Goal: Check status: Check status

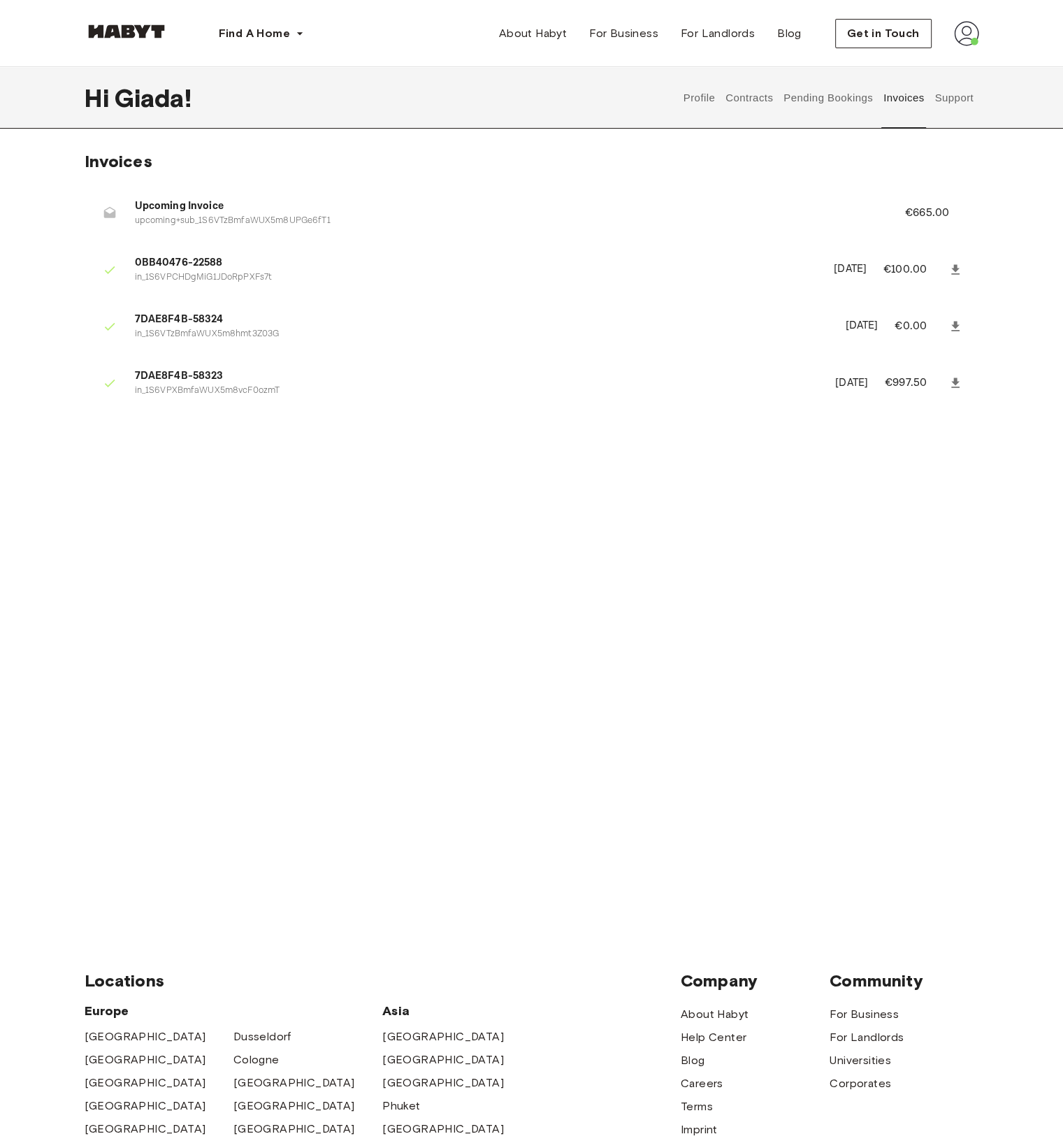
click at [742, 101] on button "Contracts" at bounding box center [749, 97] width 51 height 61
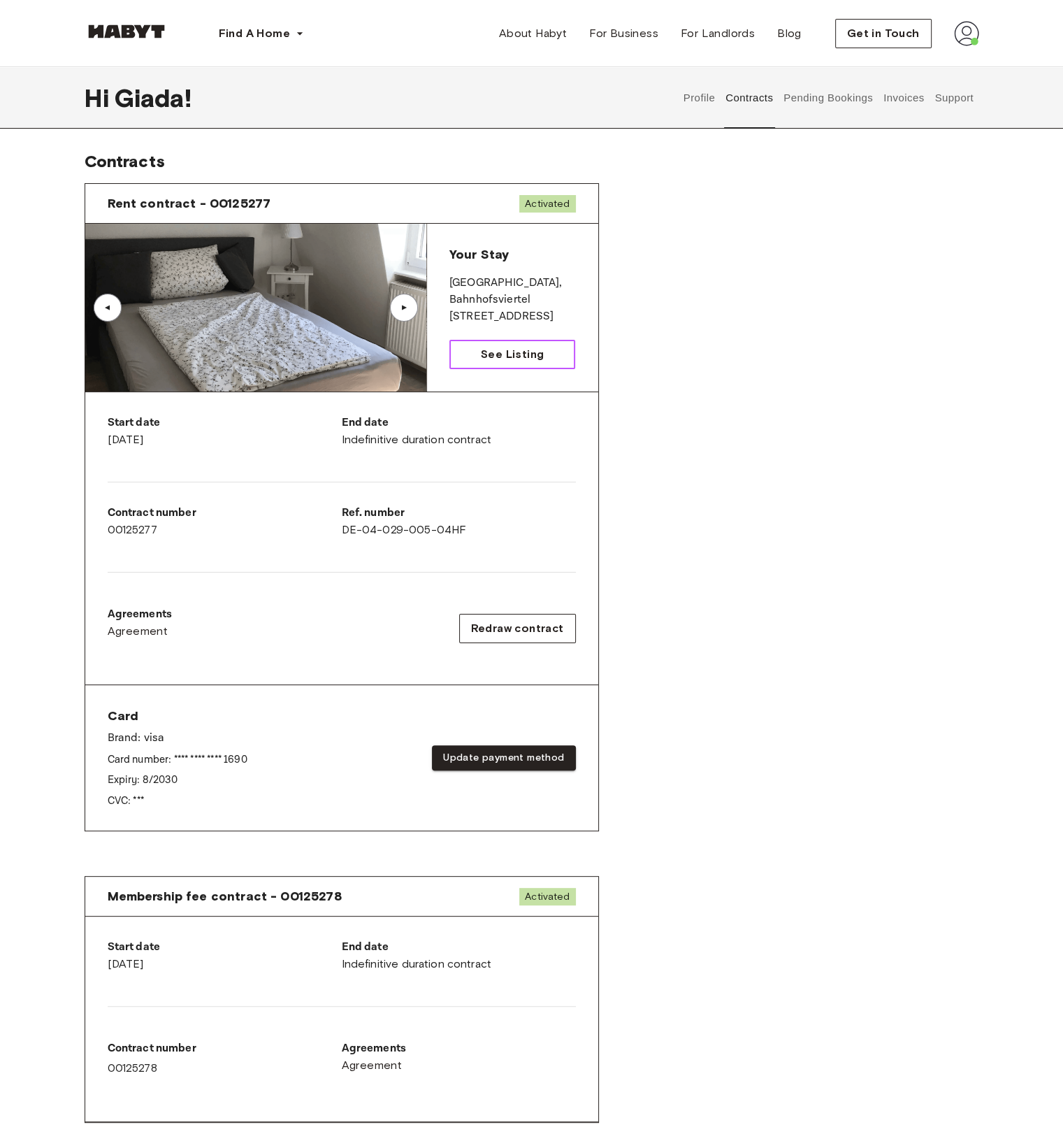
click at [545, 356] on link "See Listing" at bounding box center [512, 354] width 127 height 29
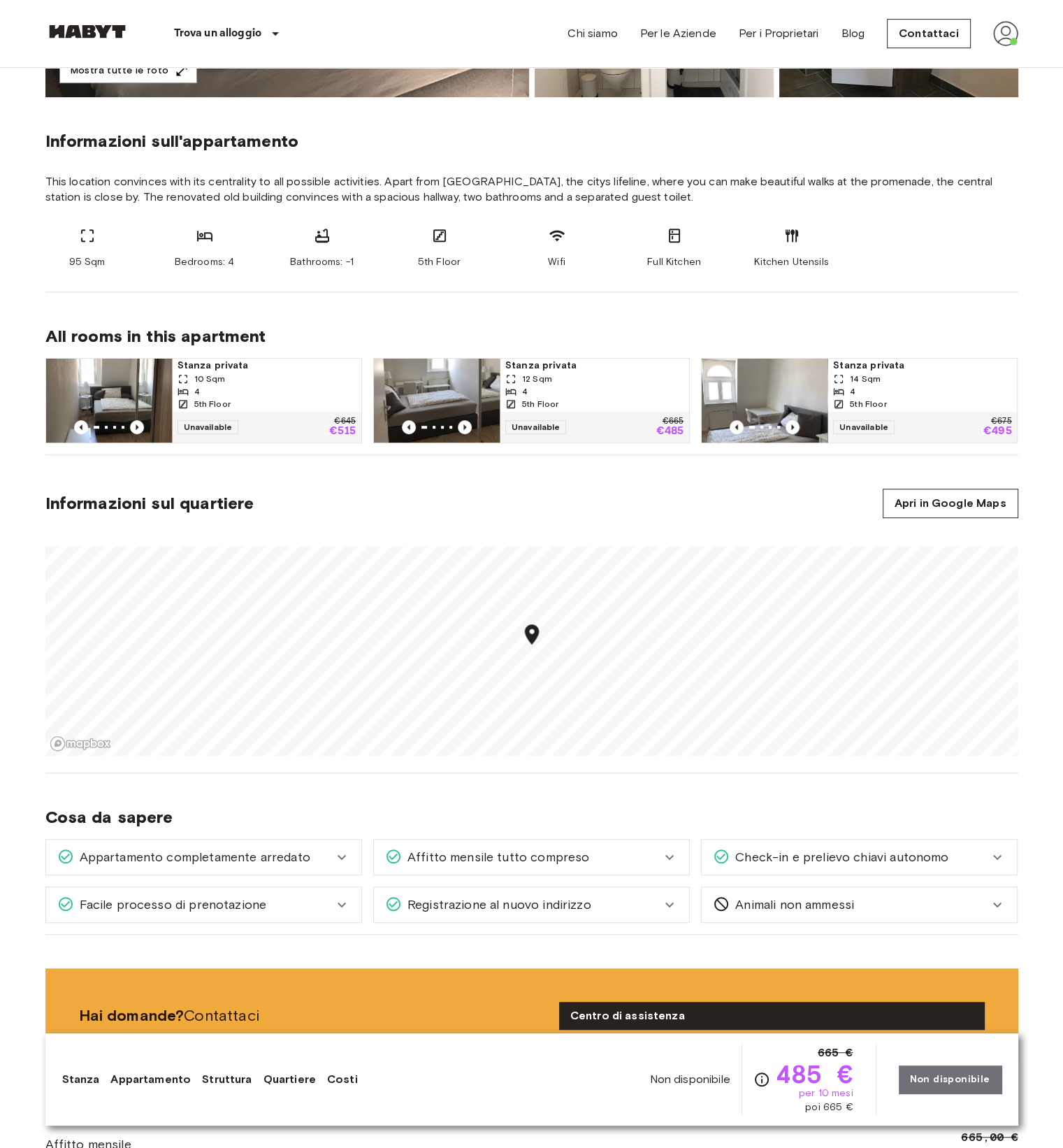
scroll to position [844, 0]
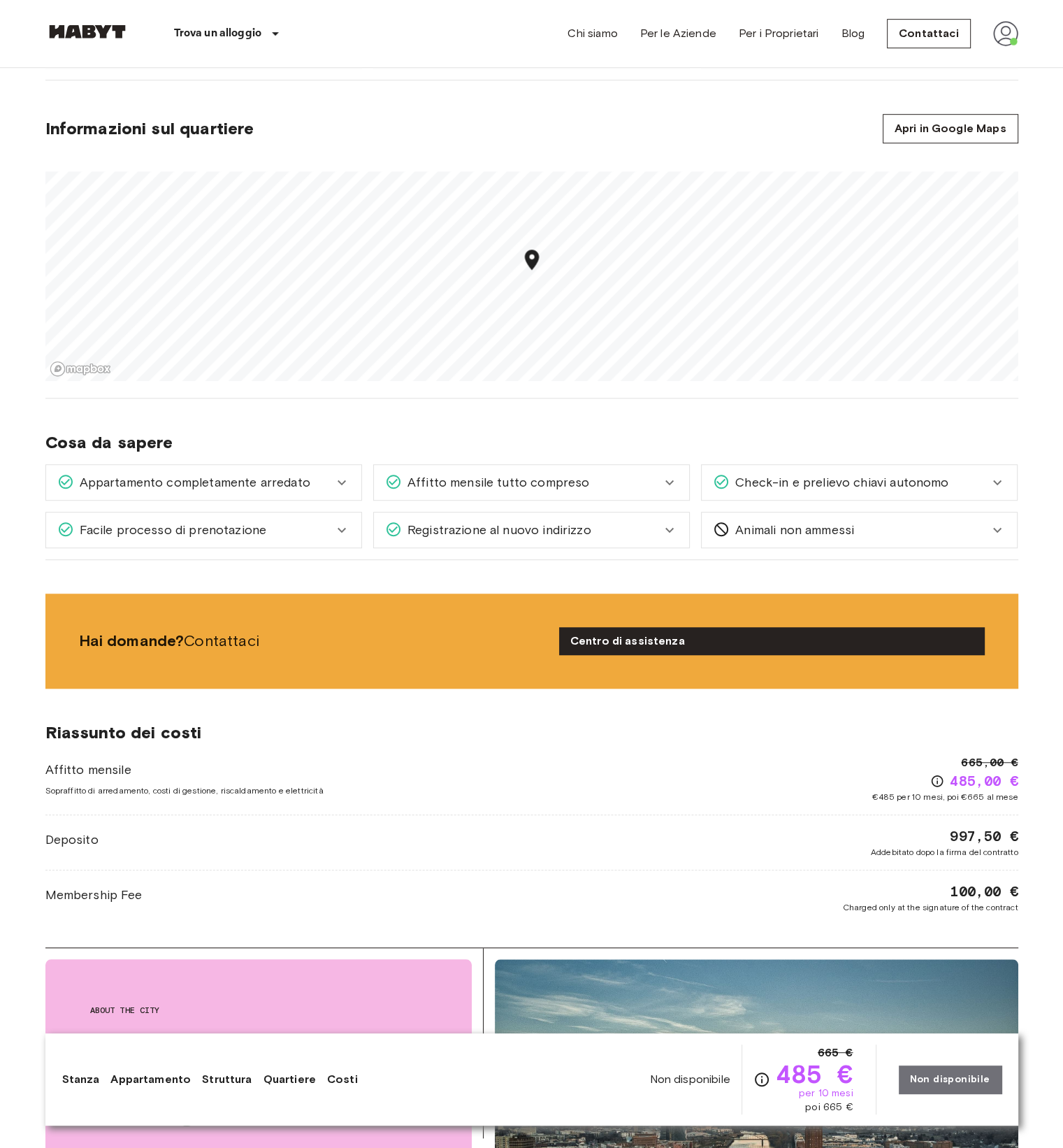
click at [817, 487] on span "Check-in e prelievo chiavi autonomo" at bounding box center [838, 482] width 219 height 18
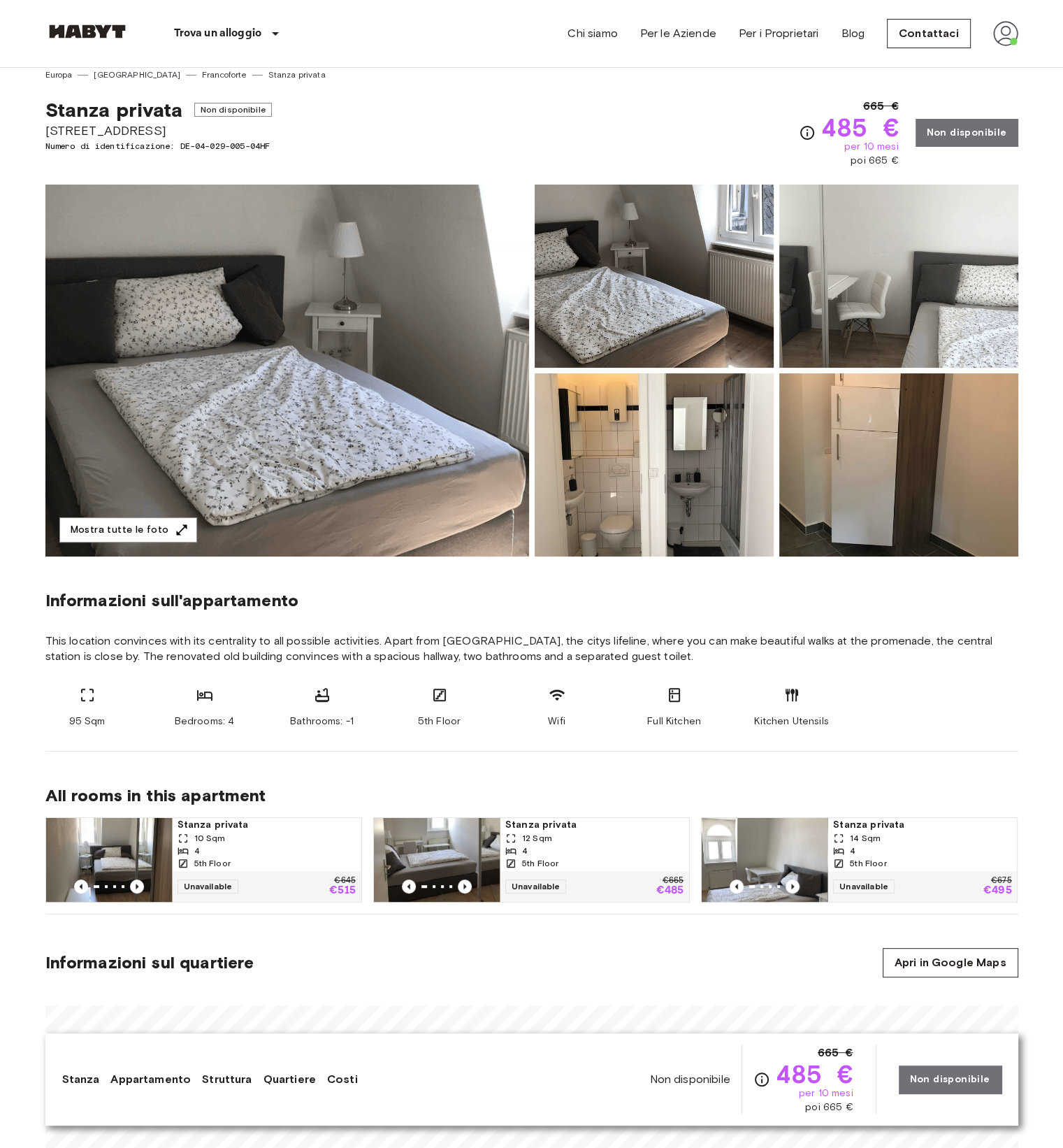
scroll to position [0, 0]
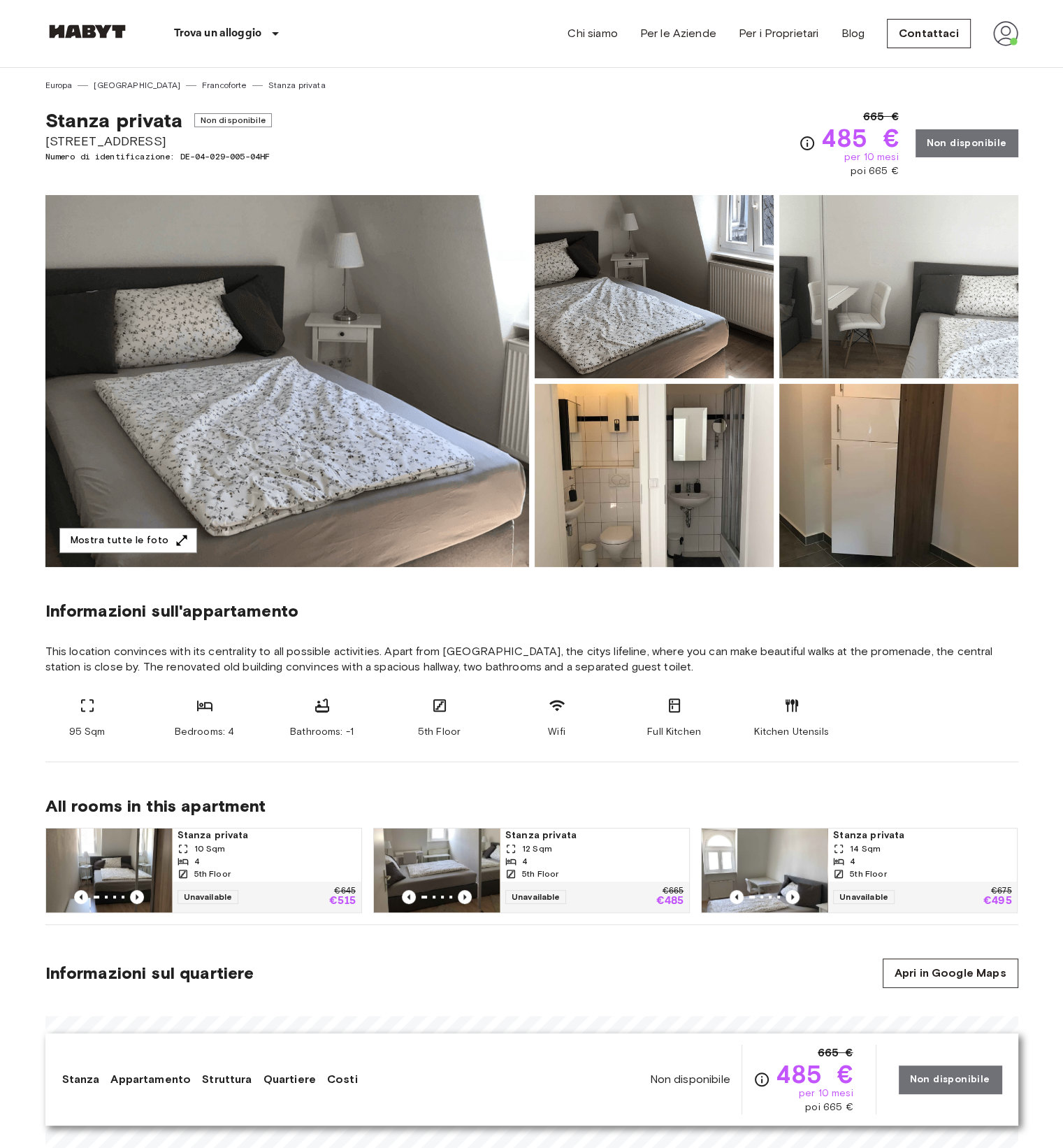
click at [1016, 36] on img at bounding box center [1006, 34] width 25 height 25
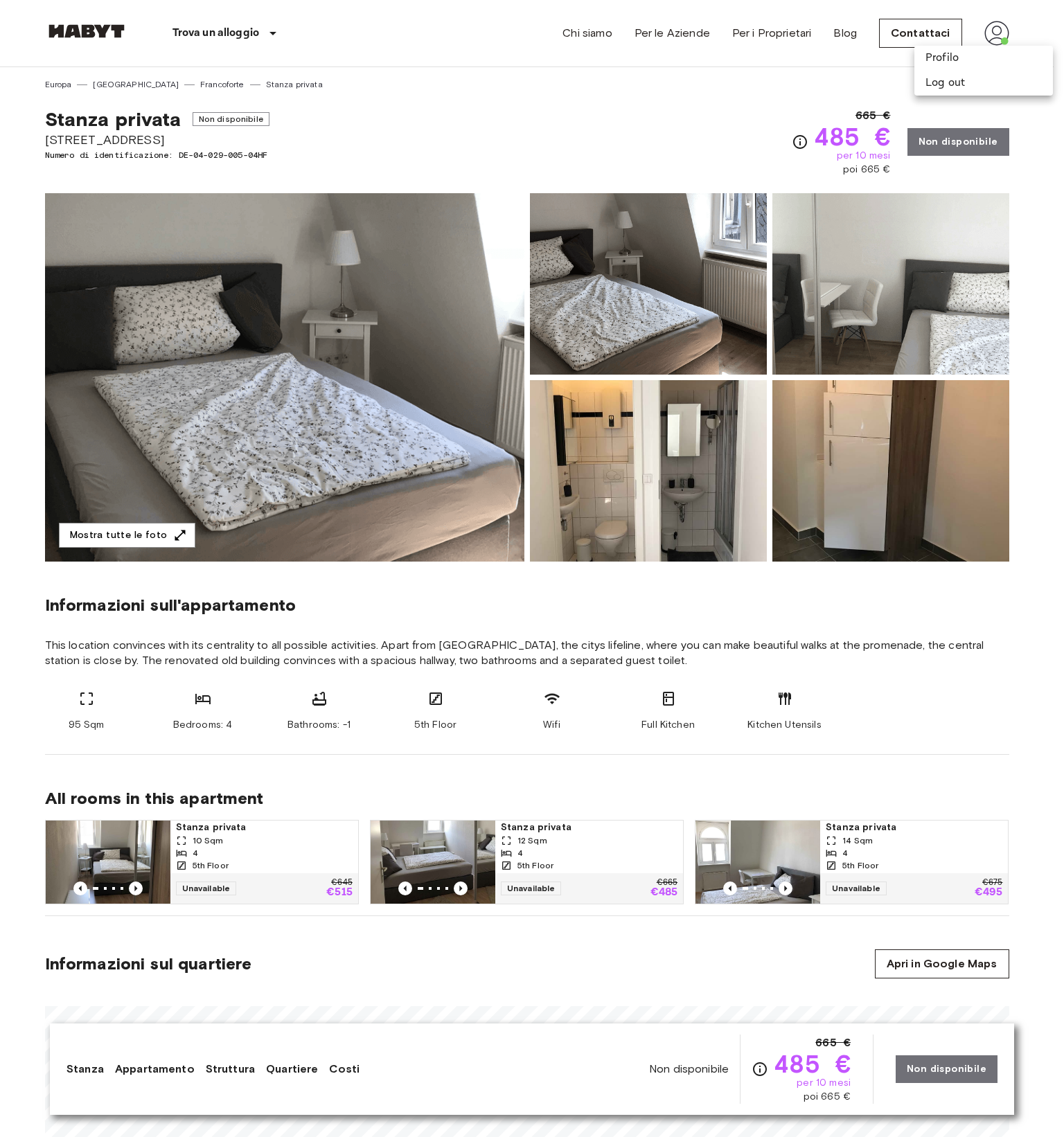
click at [797, 766] on div at bounding box center [532, 568] width 1064 height 1137
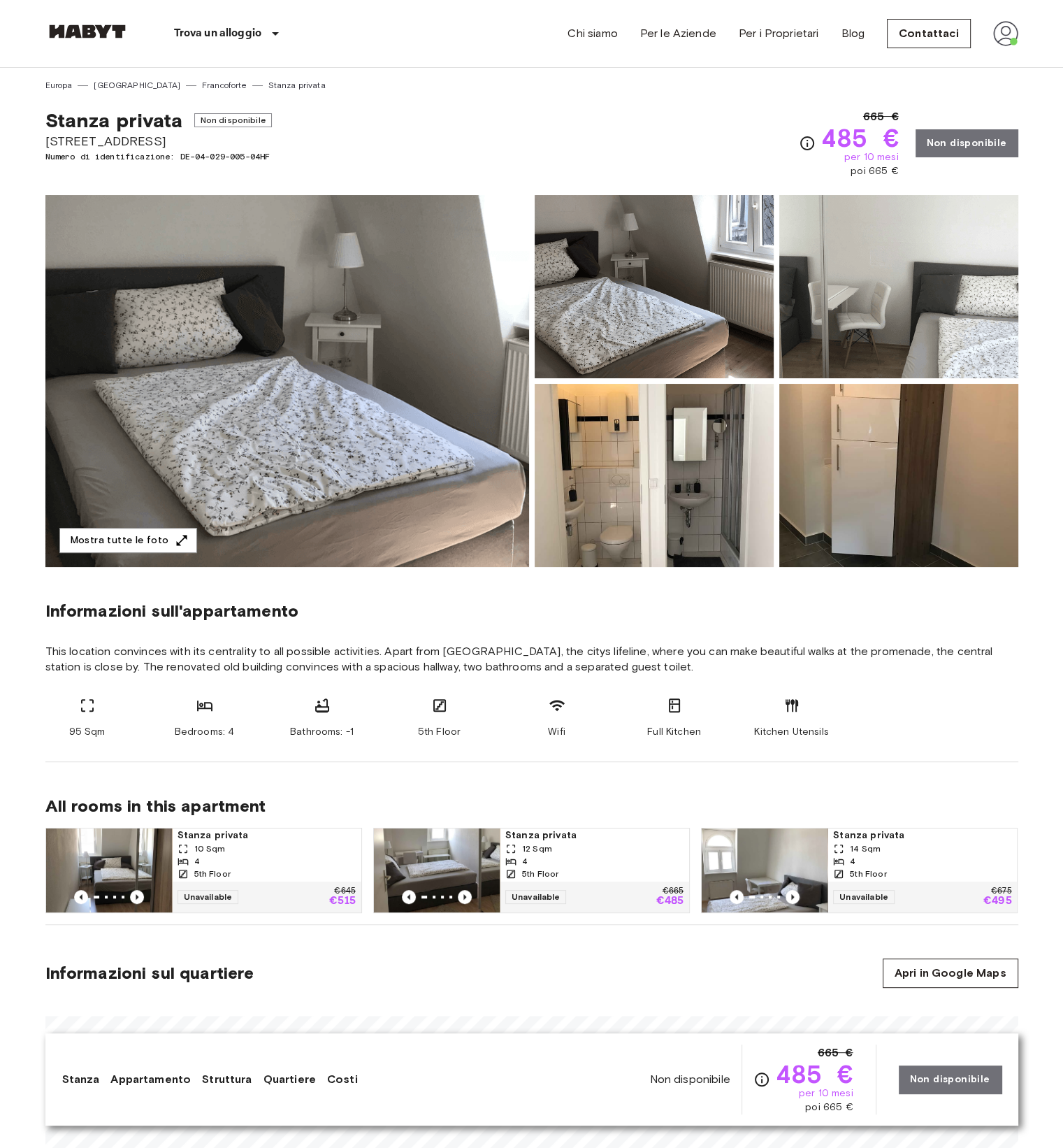
click at [1014, 30] on img at bounding box center [1006, 34] width 25 height 25
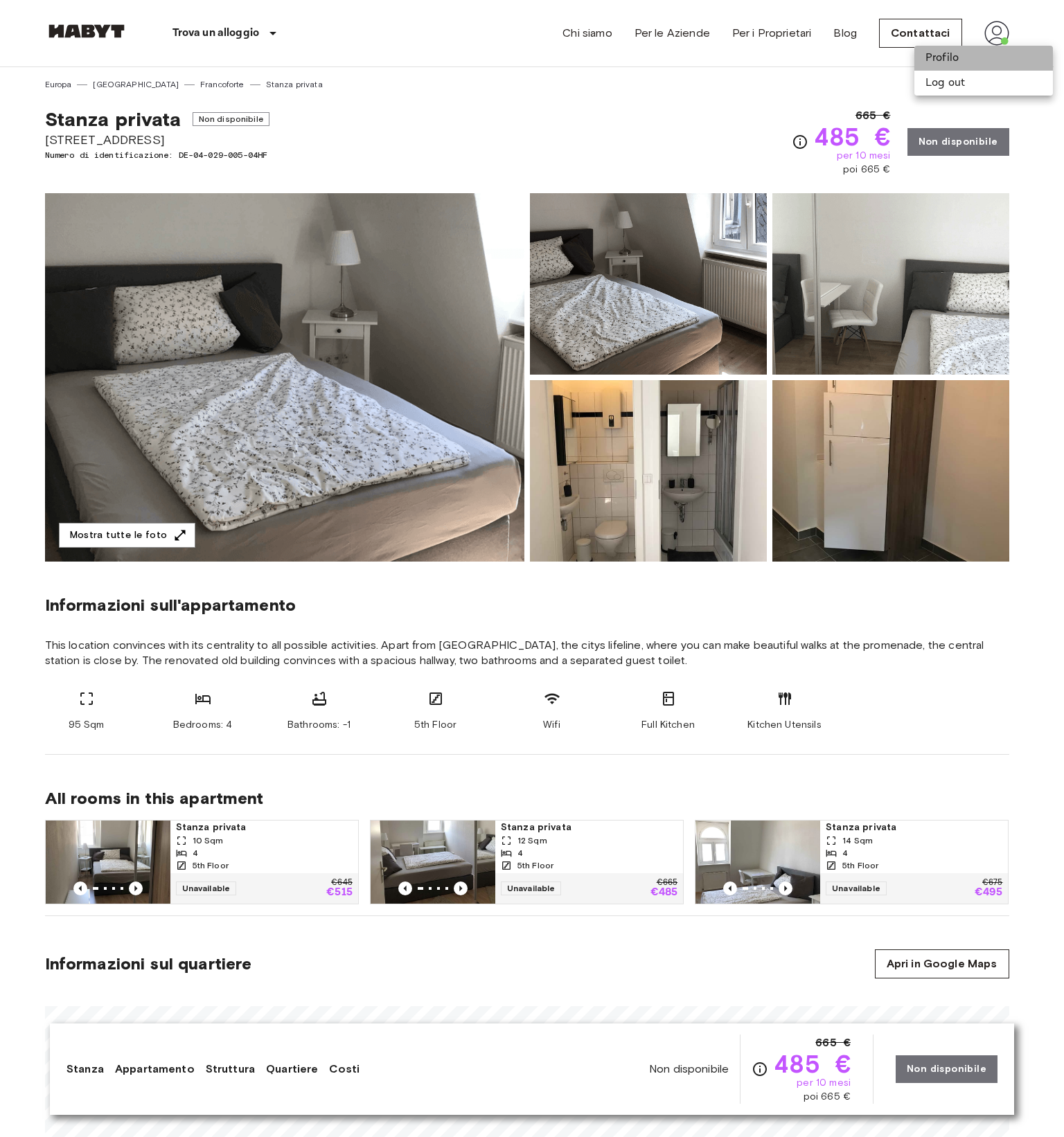
click at [926, 57] on li "Profilo" at bounding box center [983, 58] width 139 height 25
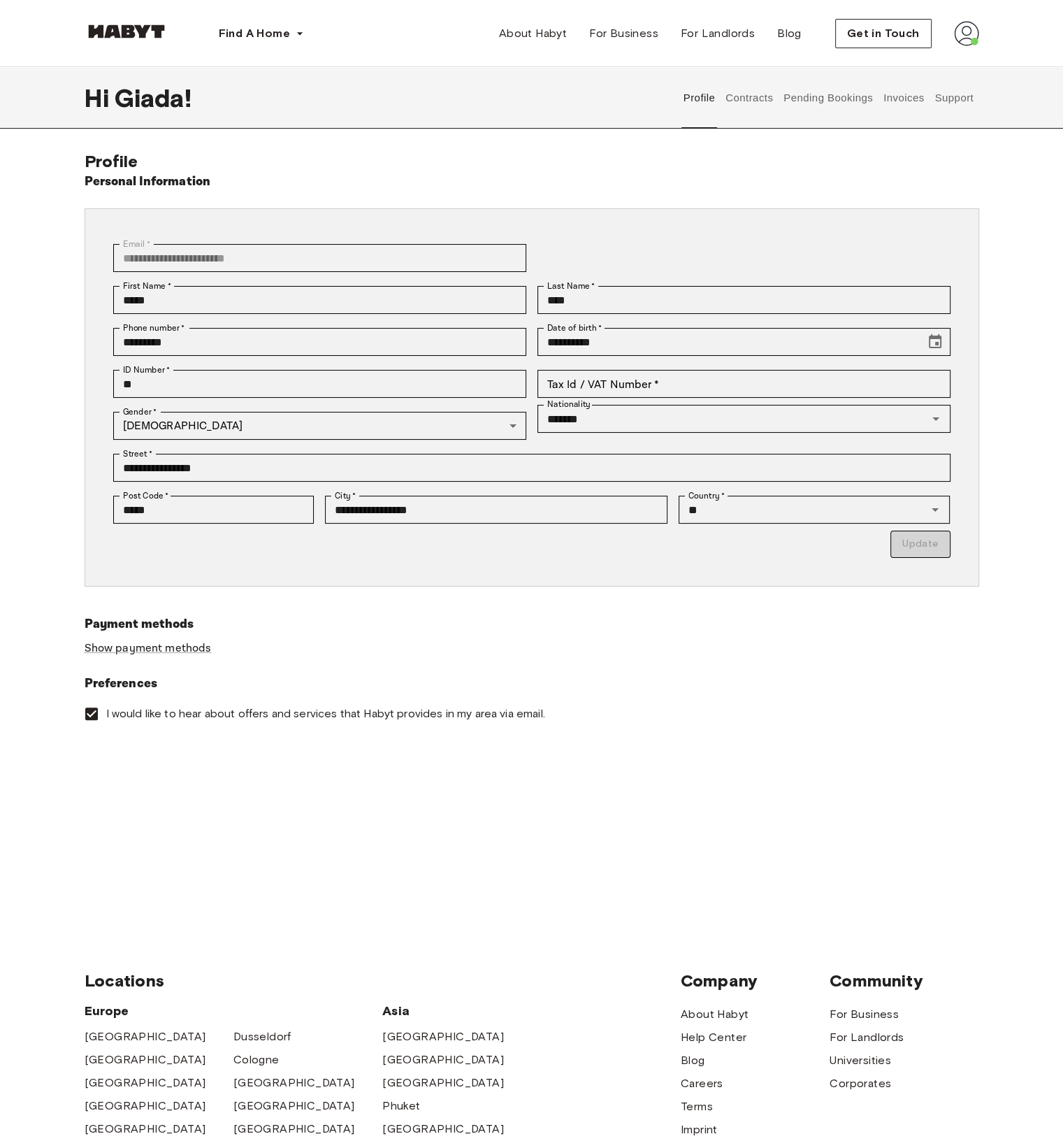
click at [889, 101] on button "Invoices" at bounding box center [903, 97] width 44 height 61
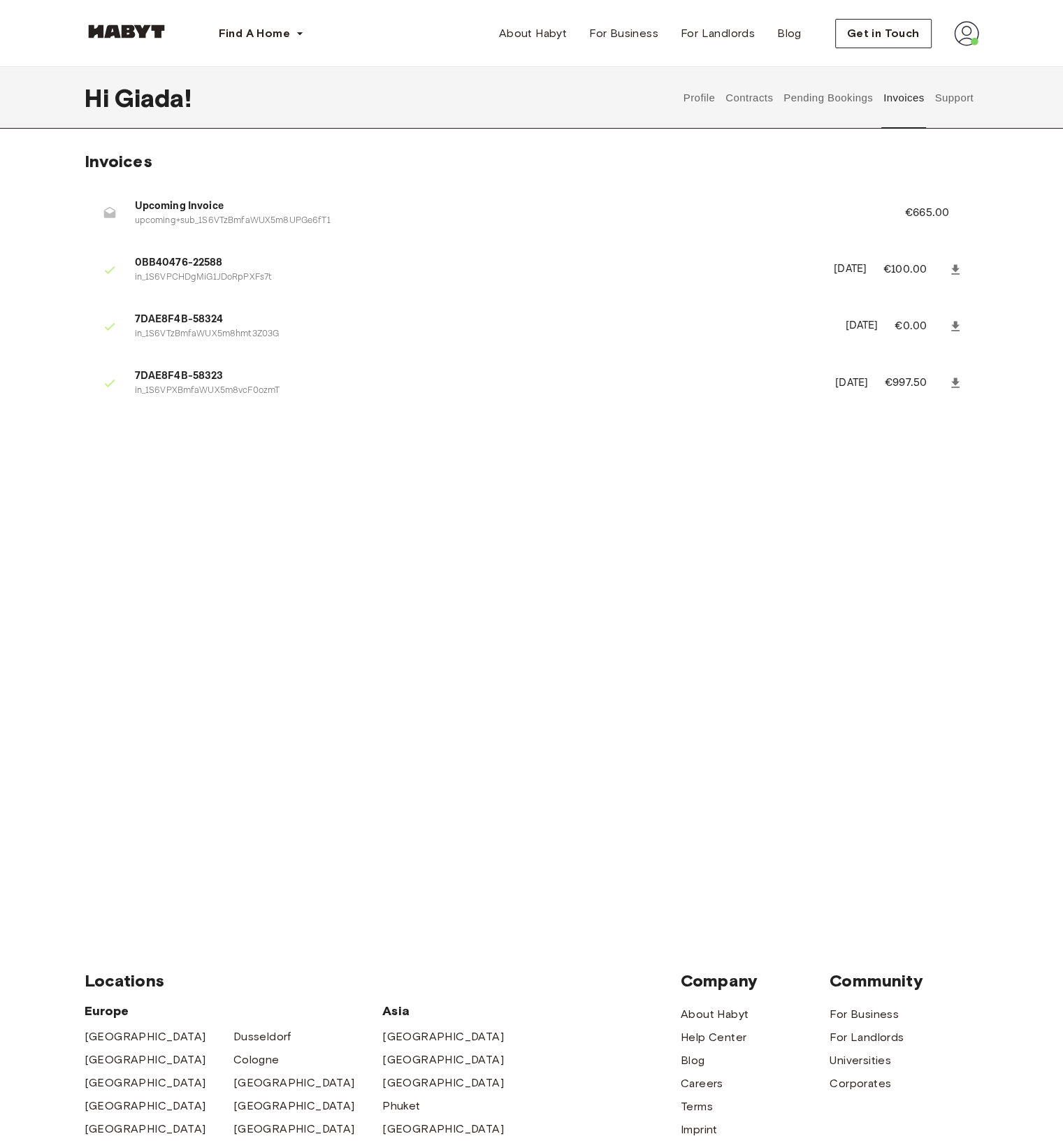
click at [258, 207] on span "Upcoming Invoice" at bounding box center [503, 206] width 737 height 16
click at [927, 212] on p "€665.00" at bounding box center [936, 213] width 63 height 17
click at [533, 40] on span "About Habyt" at bounding box center [532, 34] width 68 height 17
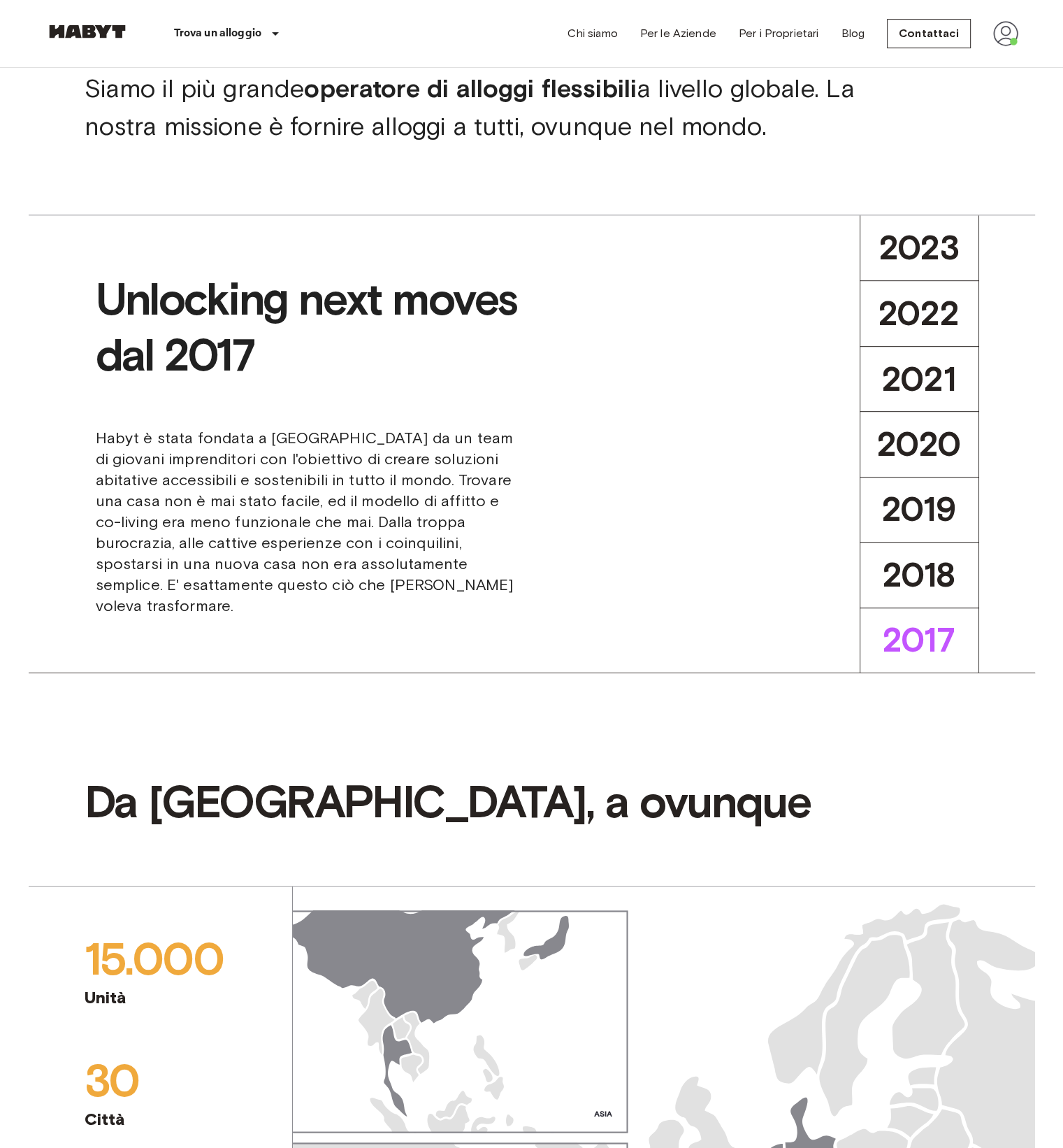
scroll to position [465, 0]
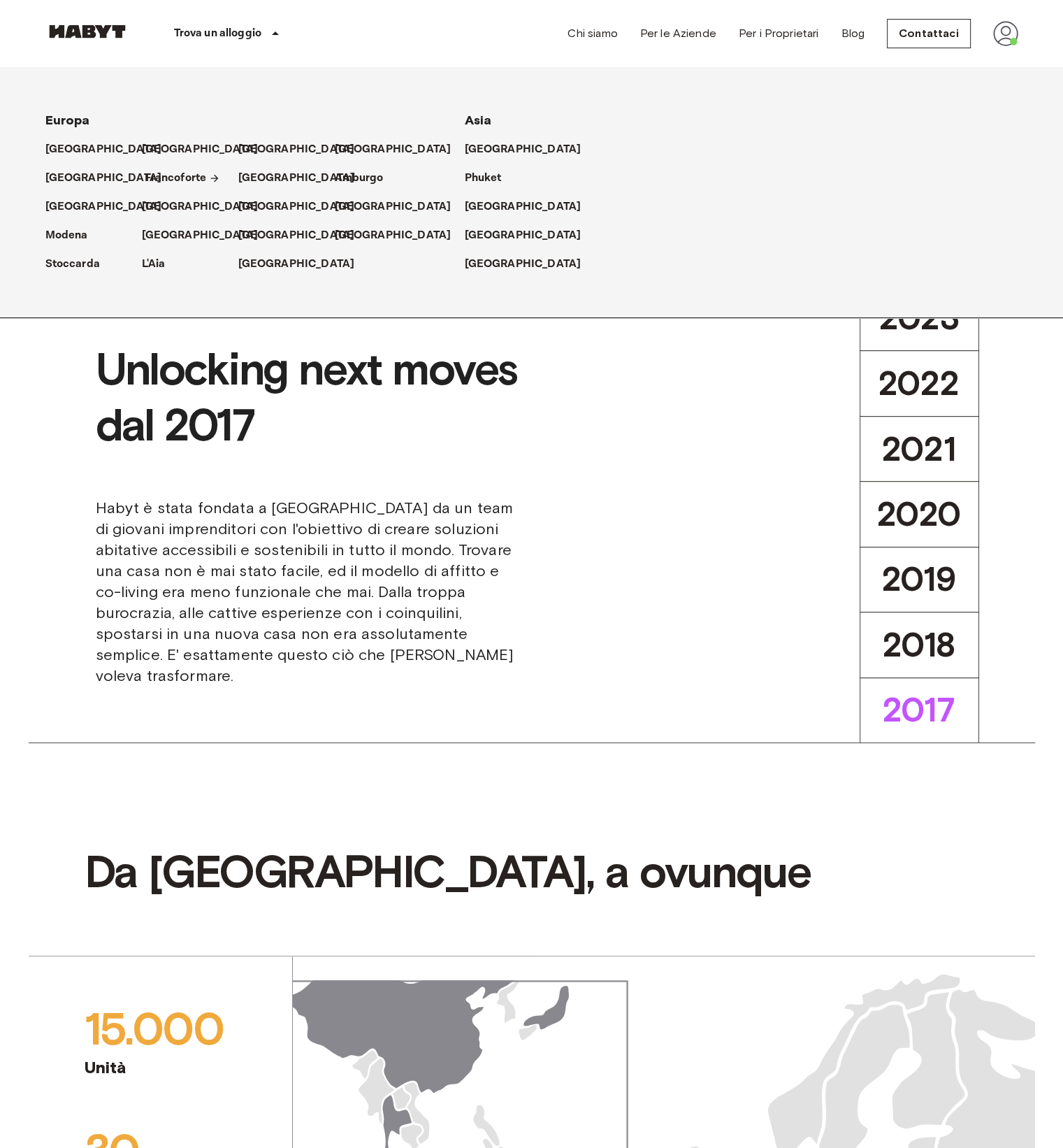
click at [168, 178] on p "Francoforte" at bounding box center [176, 179] width 62 height 17
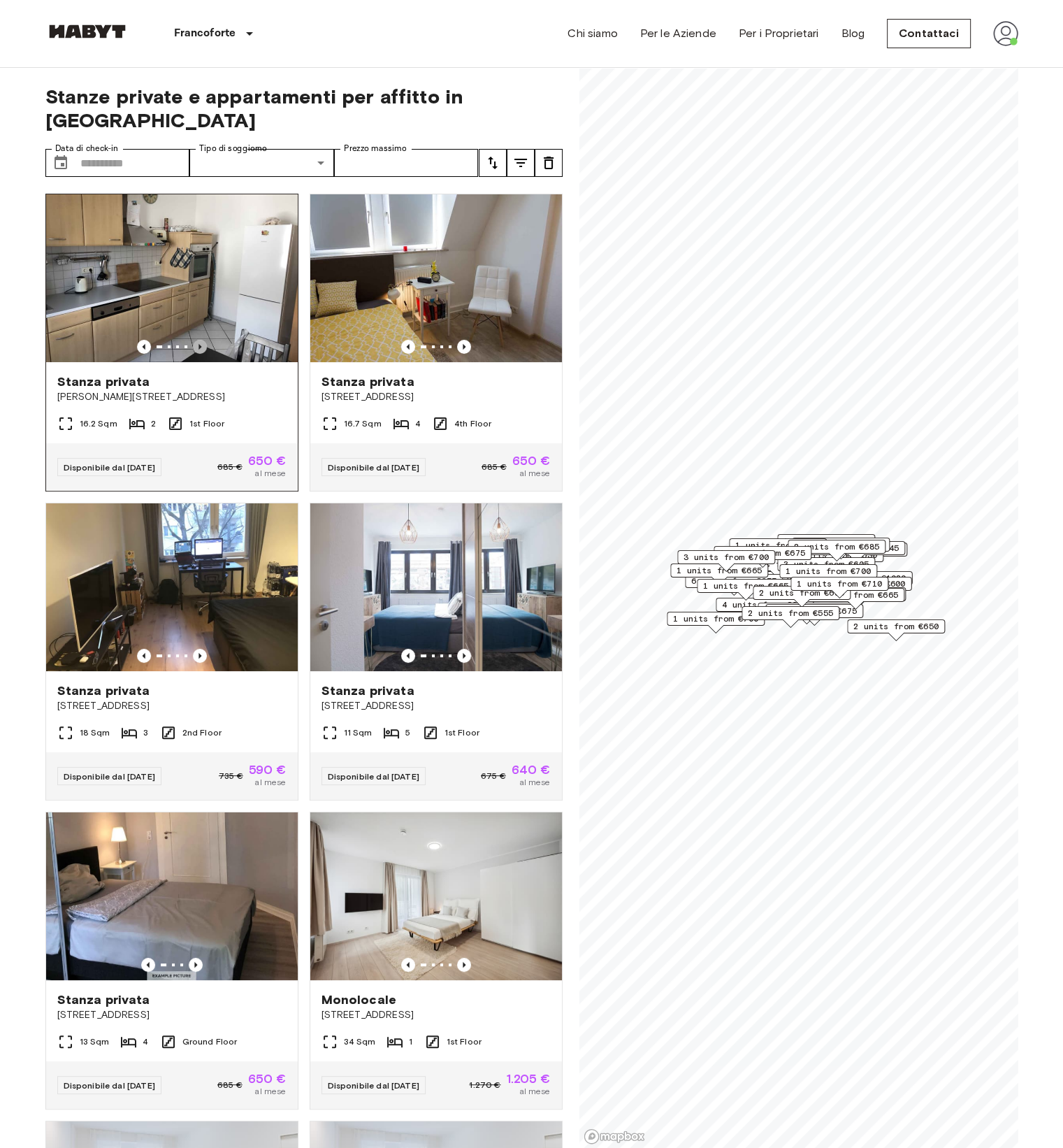
click at [199, 344] on icon "Previous image" at bounding box center [200, 346] width 3 height 6
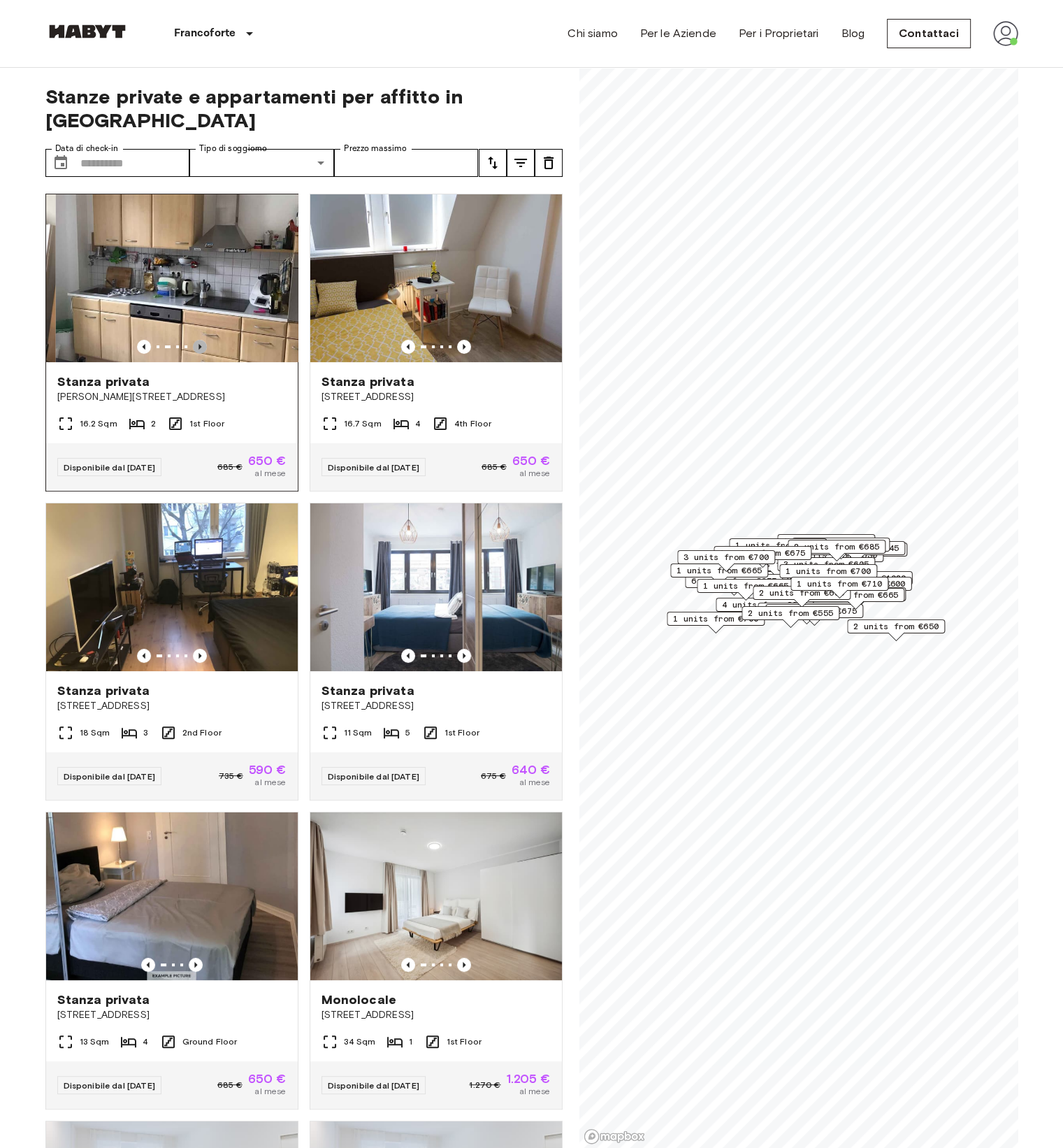
click at [199, 344] on icon "Previous image" at bounding box center [200, 346] width 3 height 6
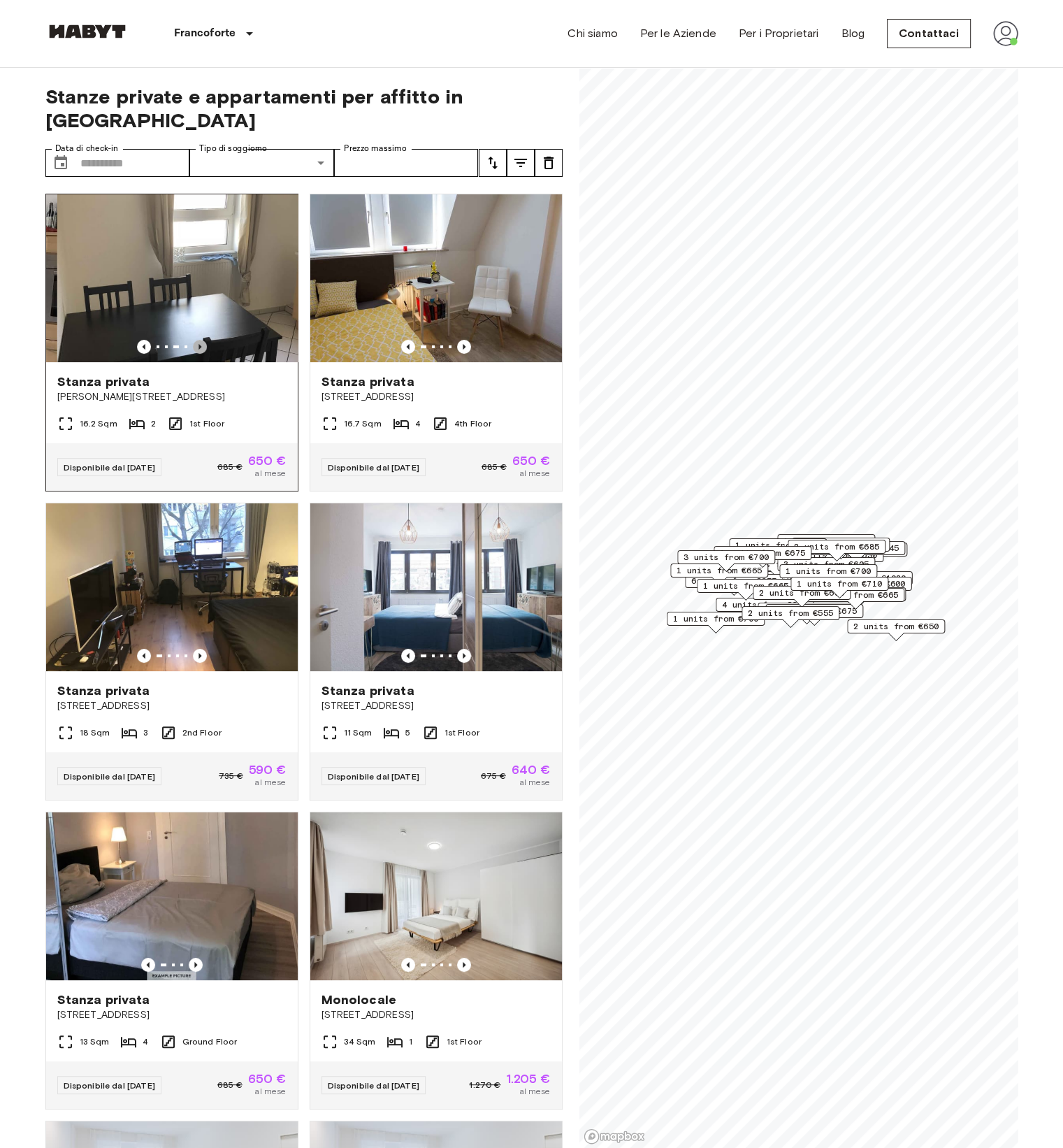
click at [199, 344] on icon "Previous image" at bounding box center [200, 346] width 3 height 6
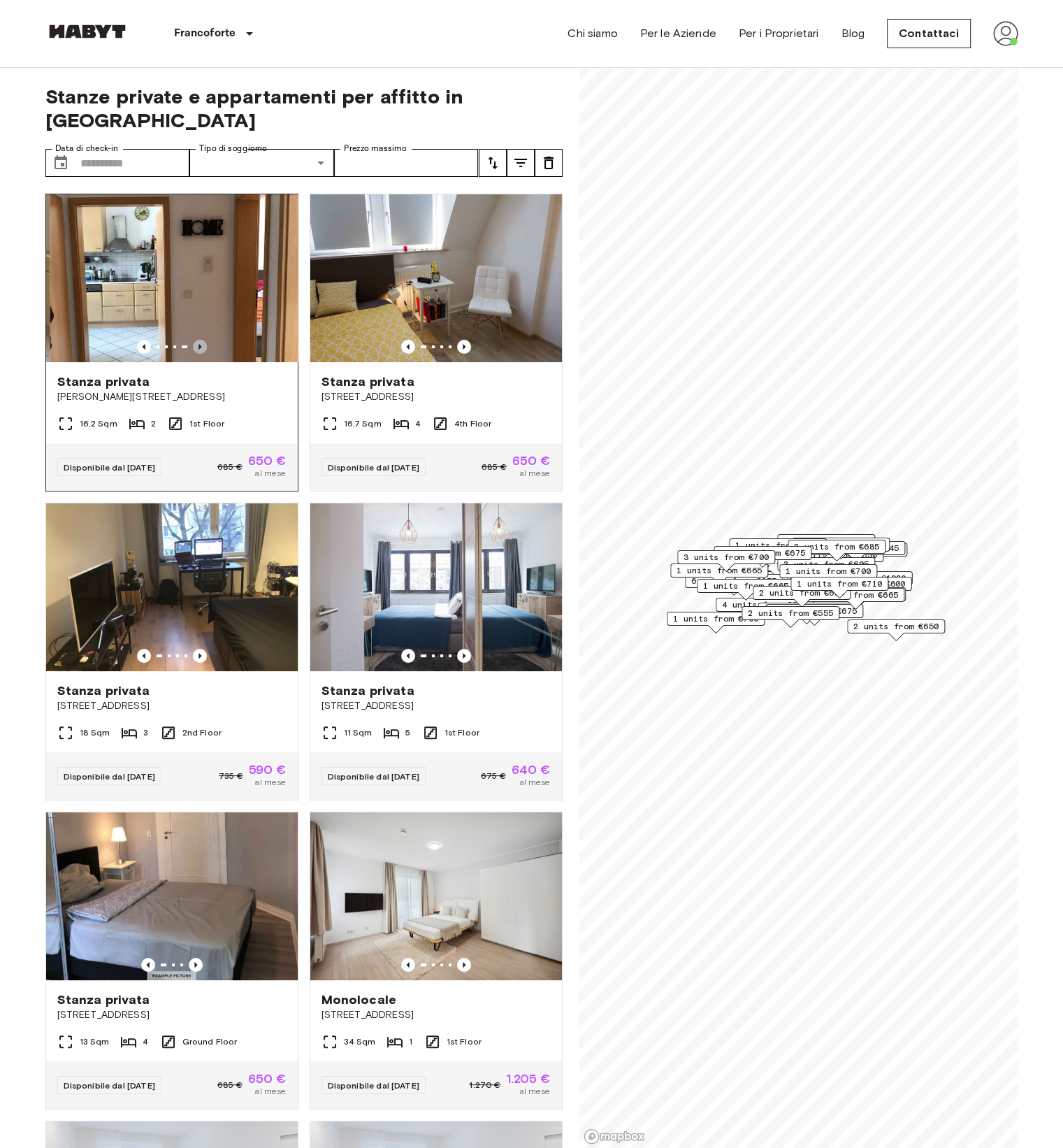
click at [199, 344] on icon "Previous image" at bounding box center [200, 346] width 3 height 6
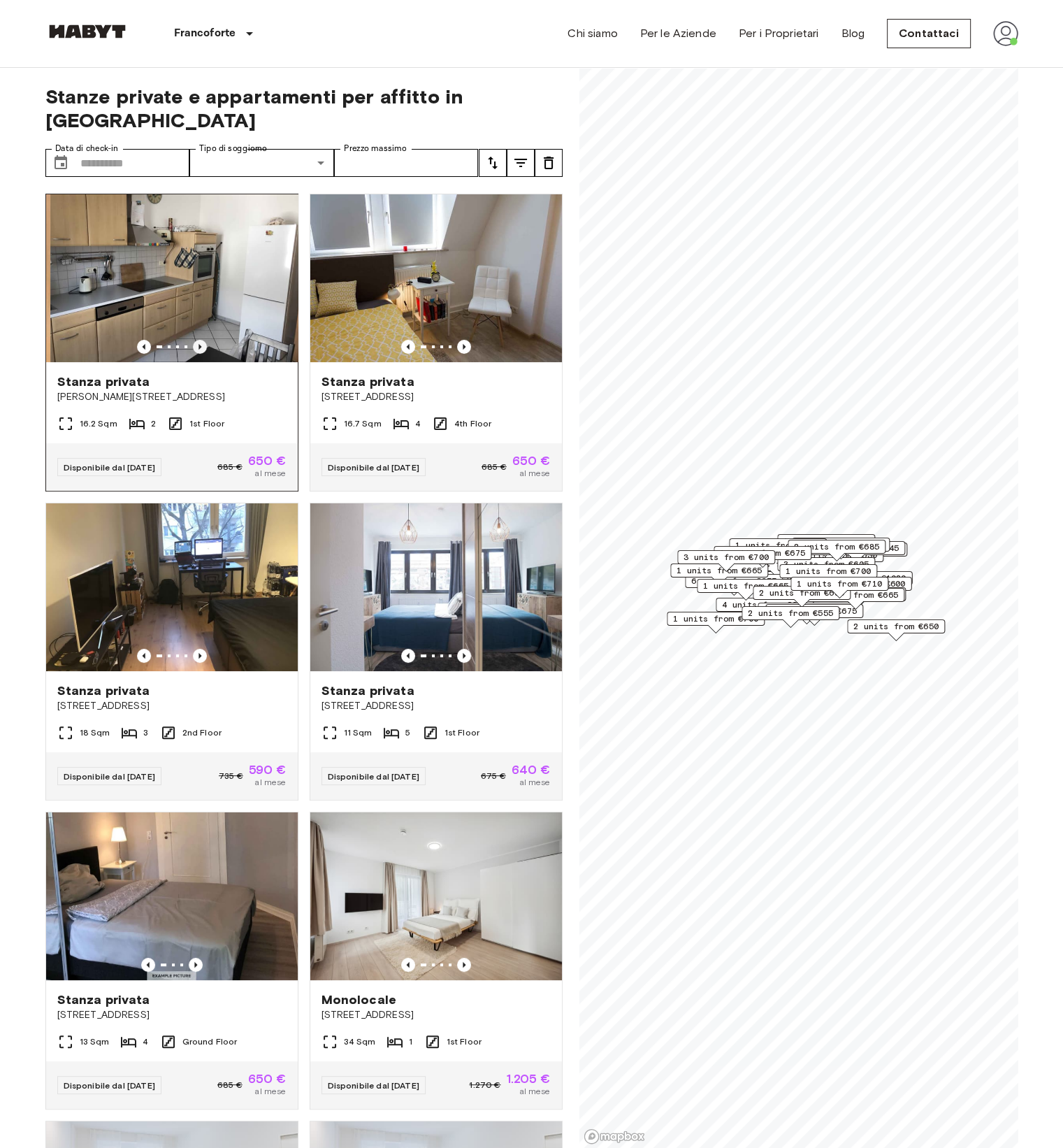
click at [199, 344] on icon "Previous image" at bounding box center [200, 346] width 3 height 6
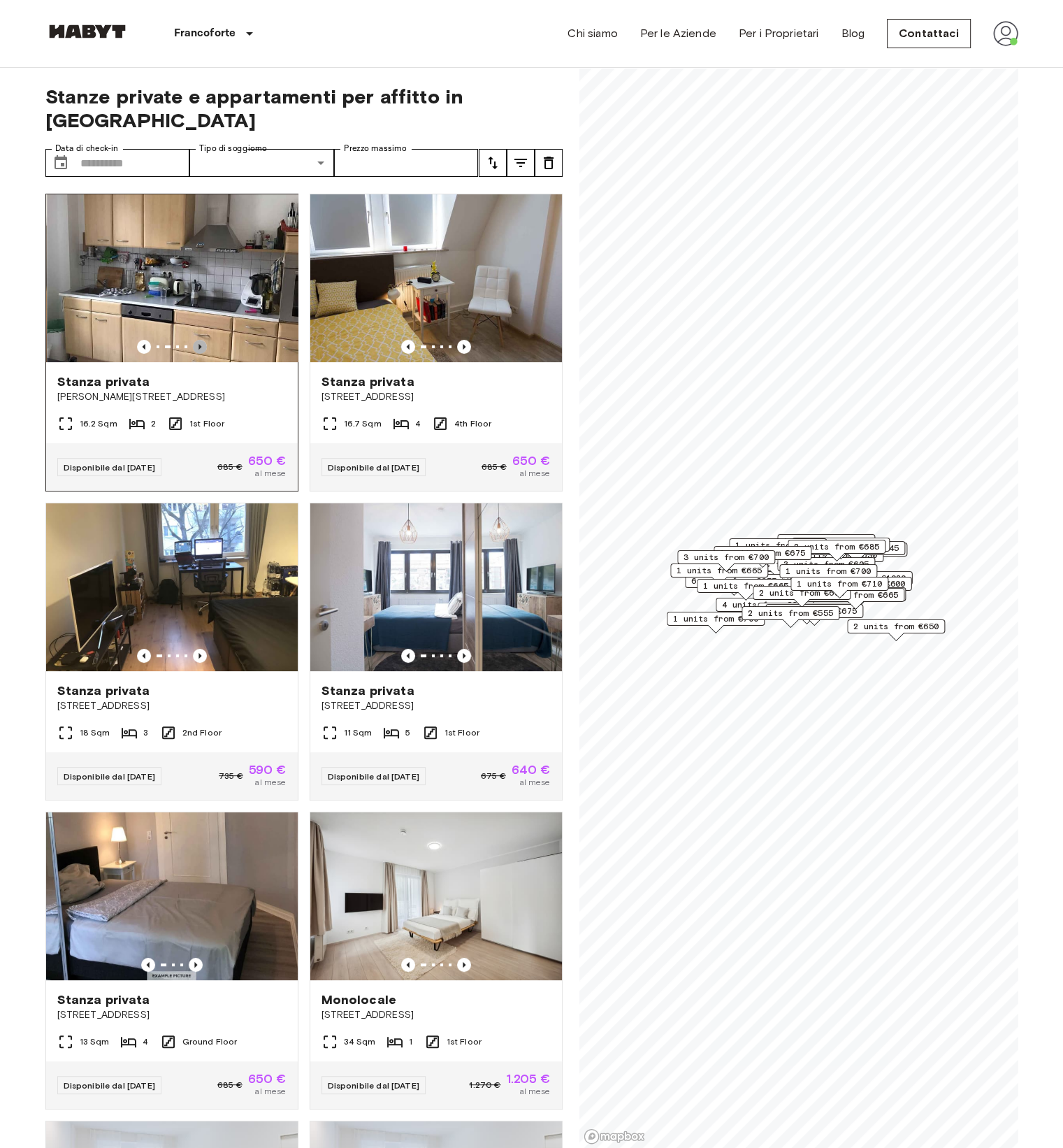
click at [199, 344] on icon "Previous image" at bounding box center [200, 346] width 3 height 6
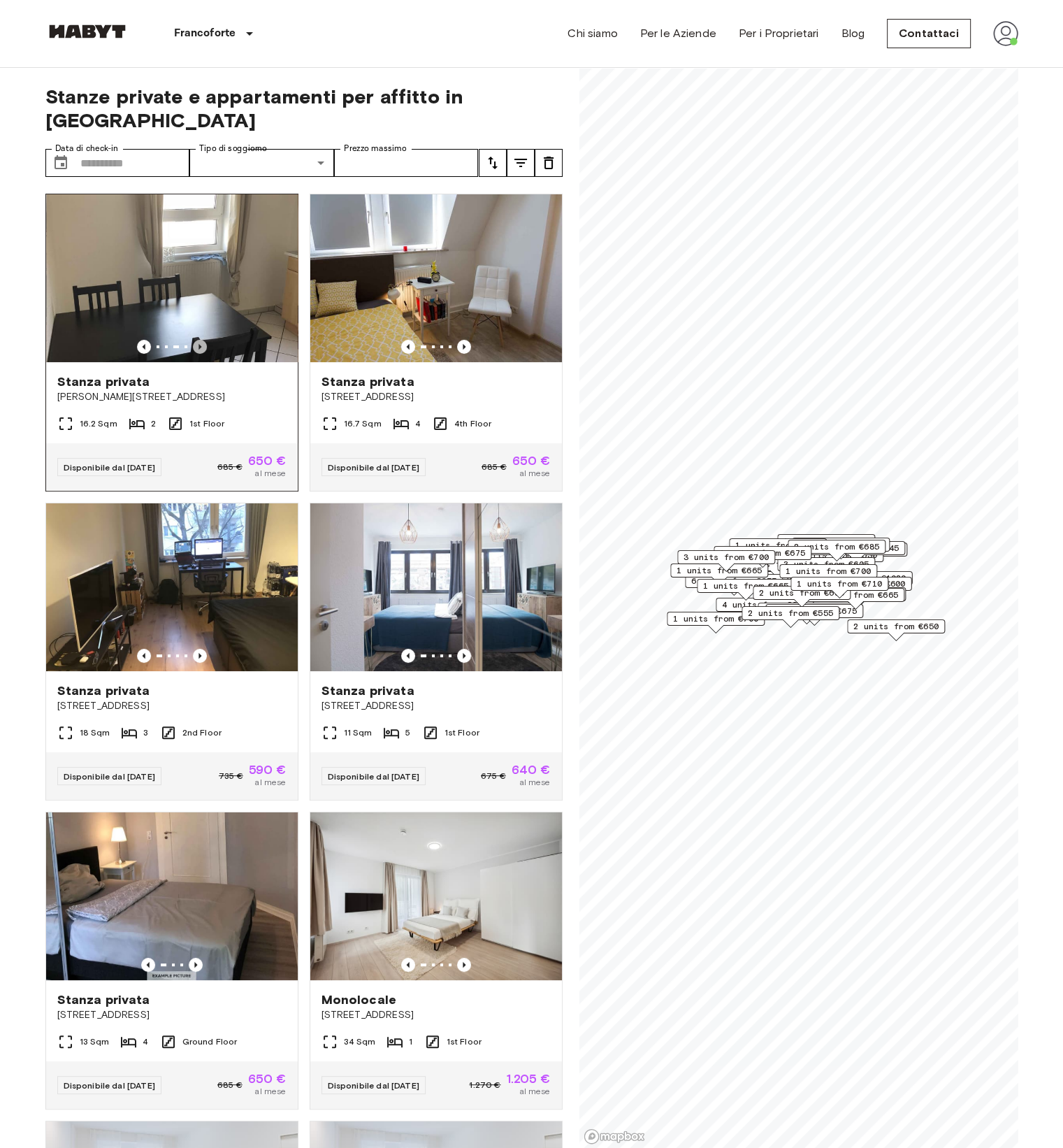
click at [199, 344] on icon "Previous image" at bounding box center [200, 346] width 3 height 6
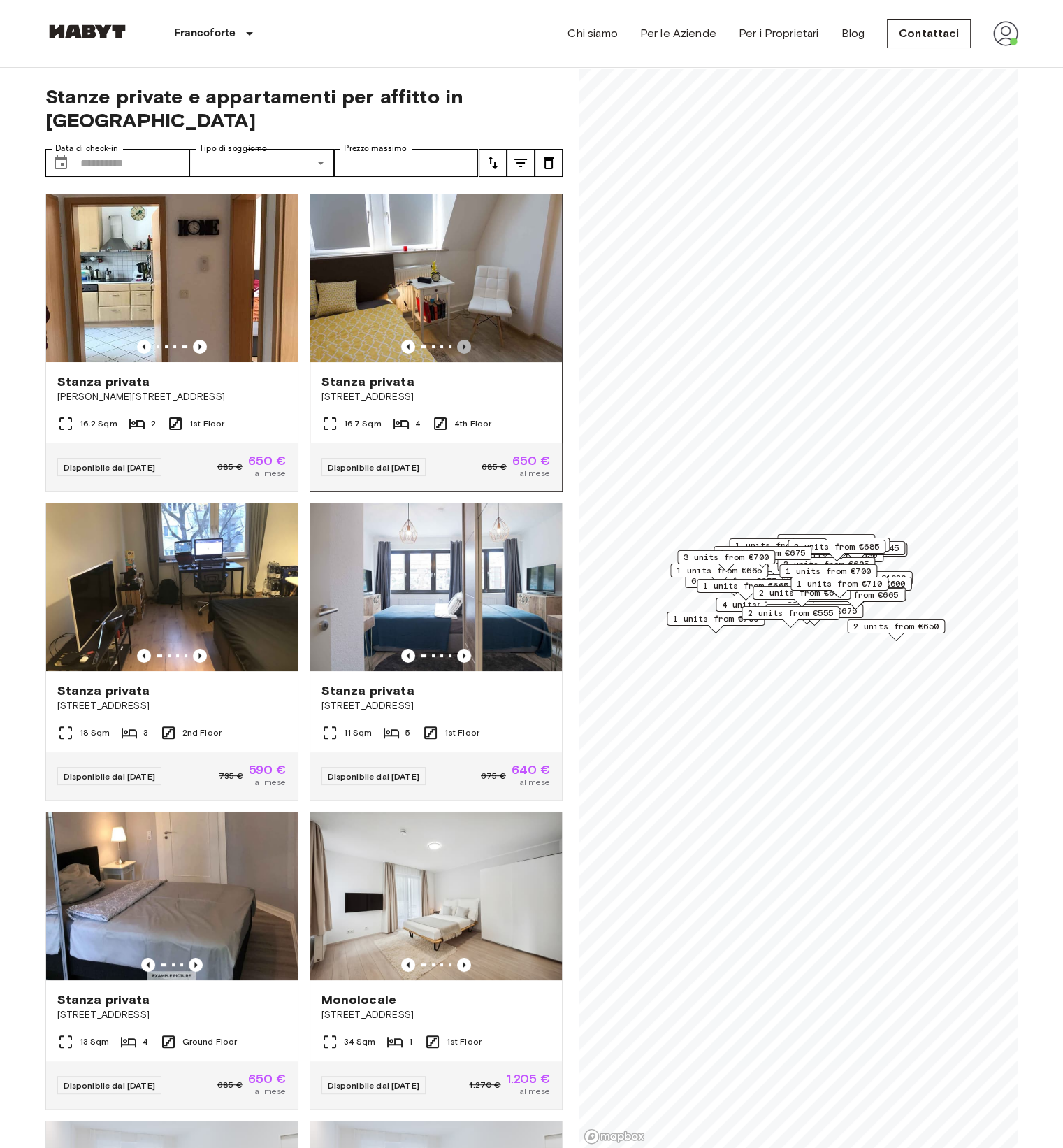
click at [457, 340] on icon "Previous image" at bounding box center [464, 346] width 14 height 14
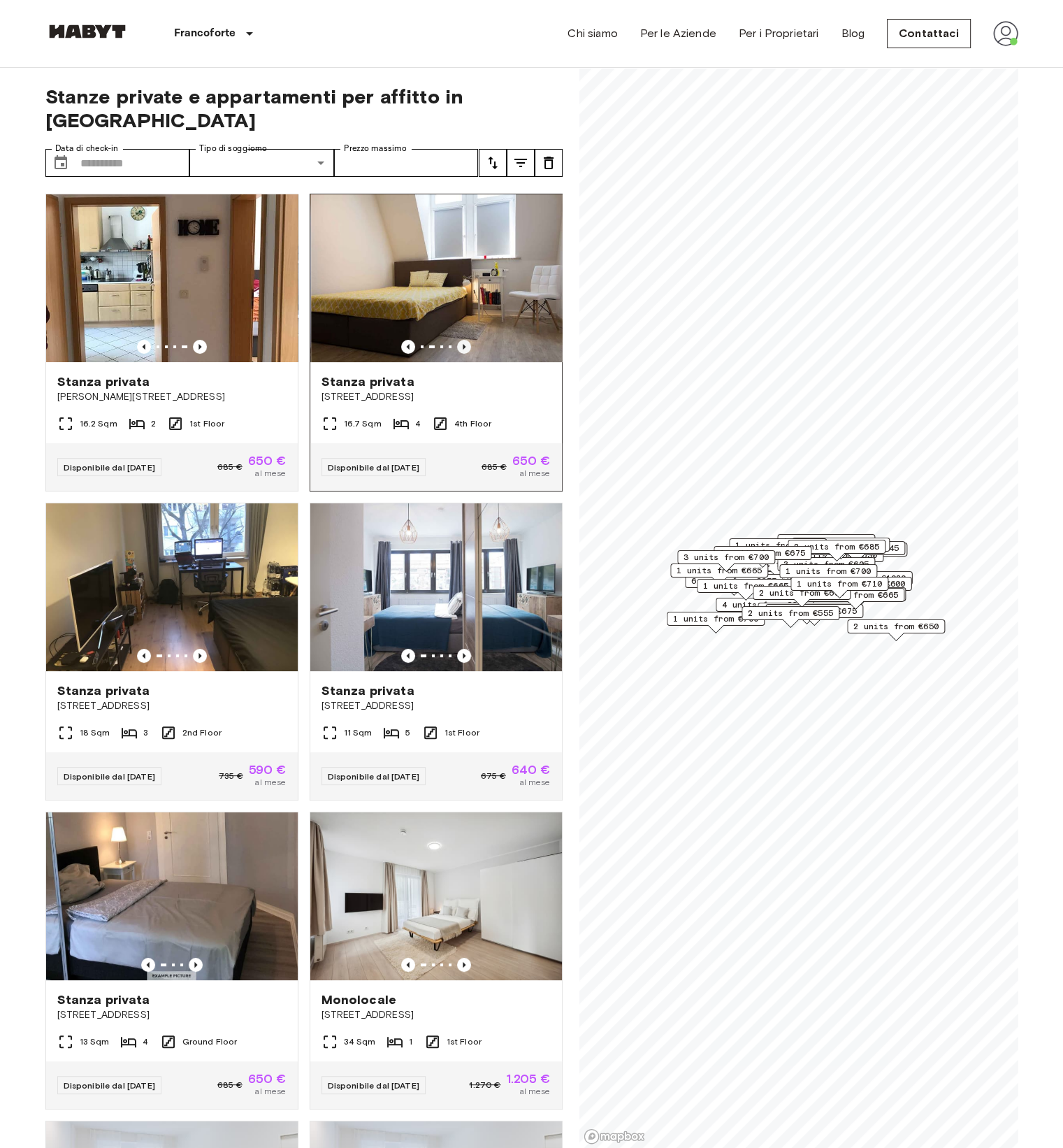
click at [457, 340] on icon "Previous image" at bounding box center [464, 346] width 14 height 14
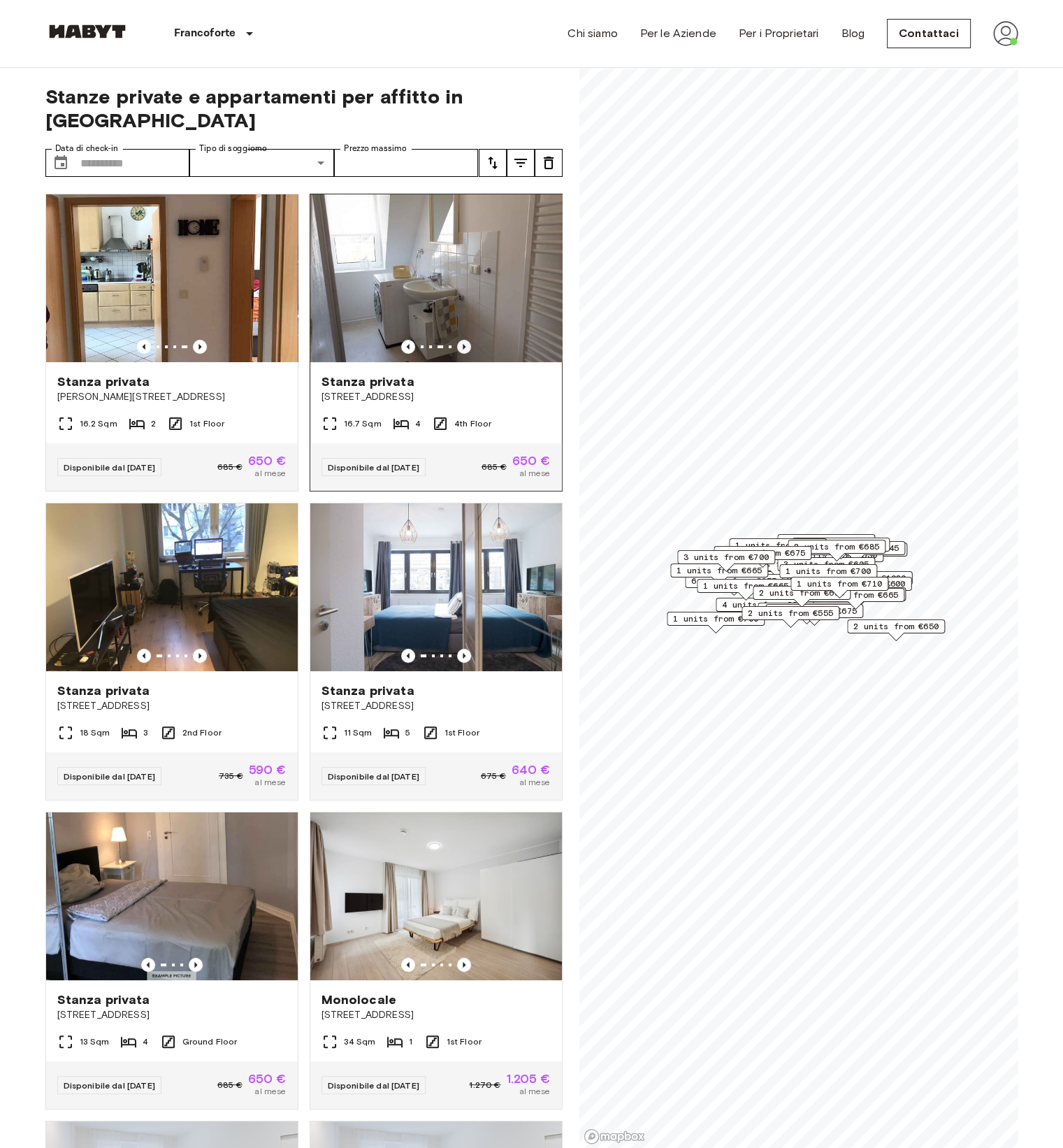
click at [457, 340] on icon "Previous image" at bounding box center [464, 346] width 14 height 14
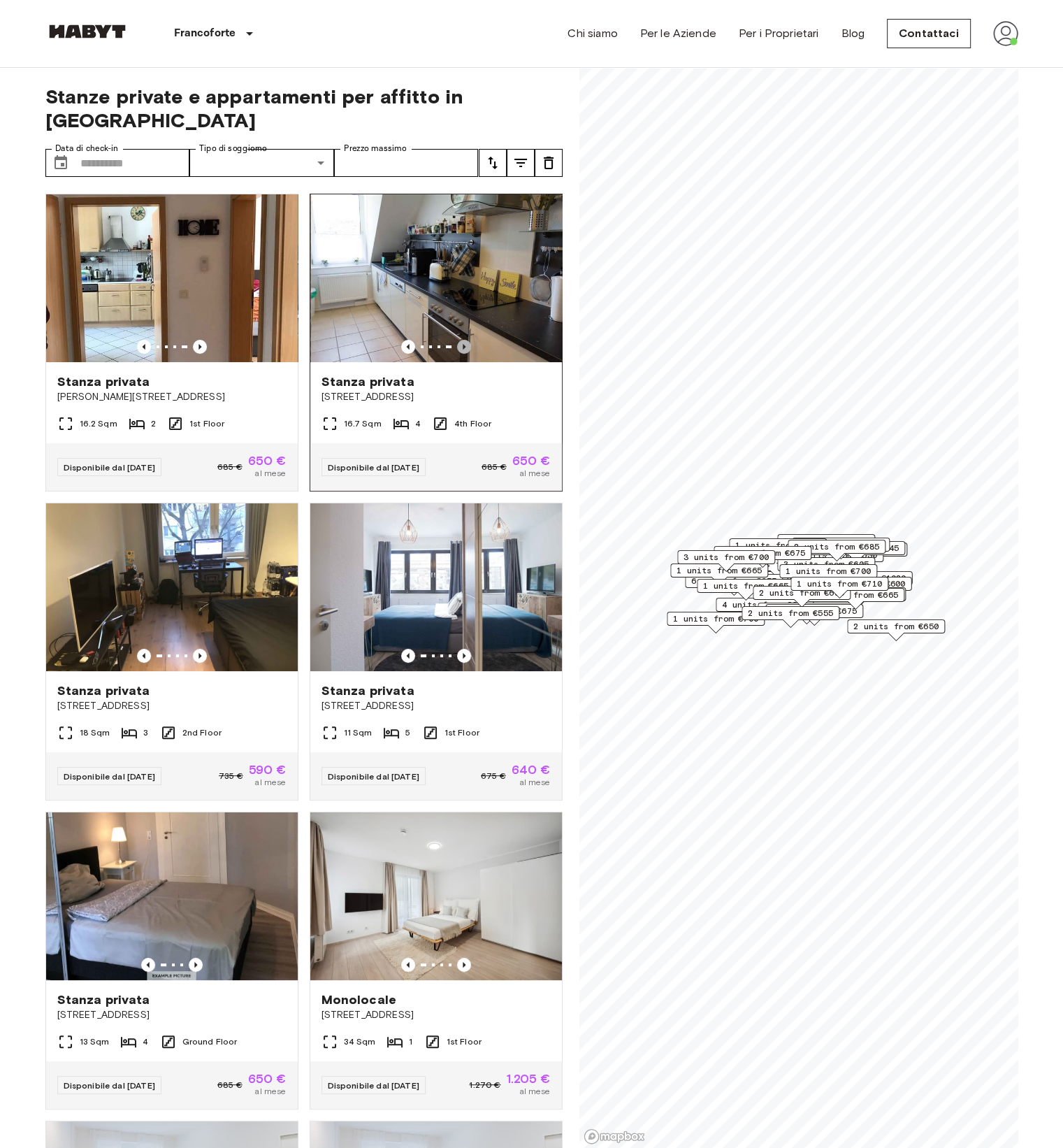
click at [457, 340] on icon "Previous image" at bounding box center [464, 346] width 14 height 14
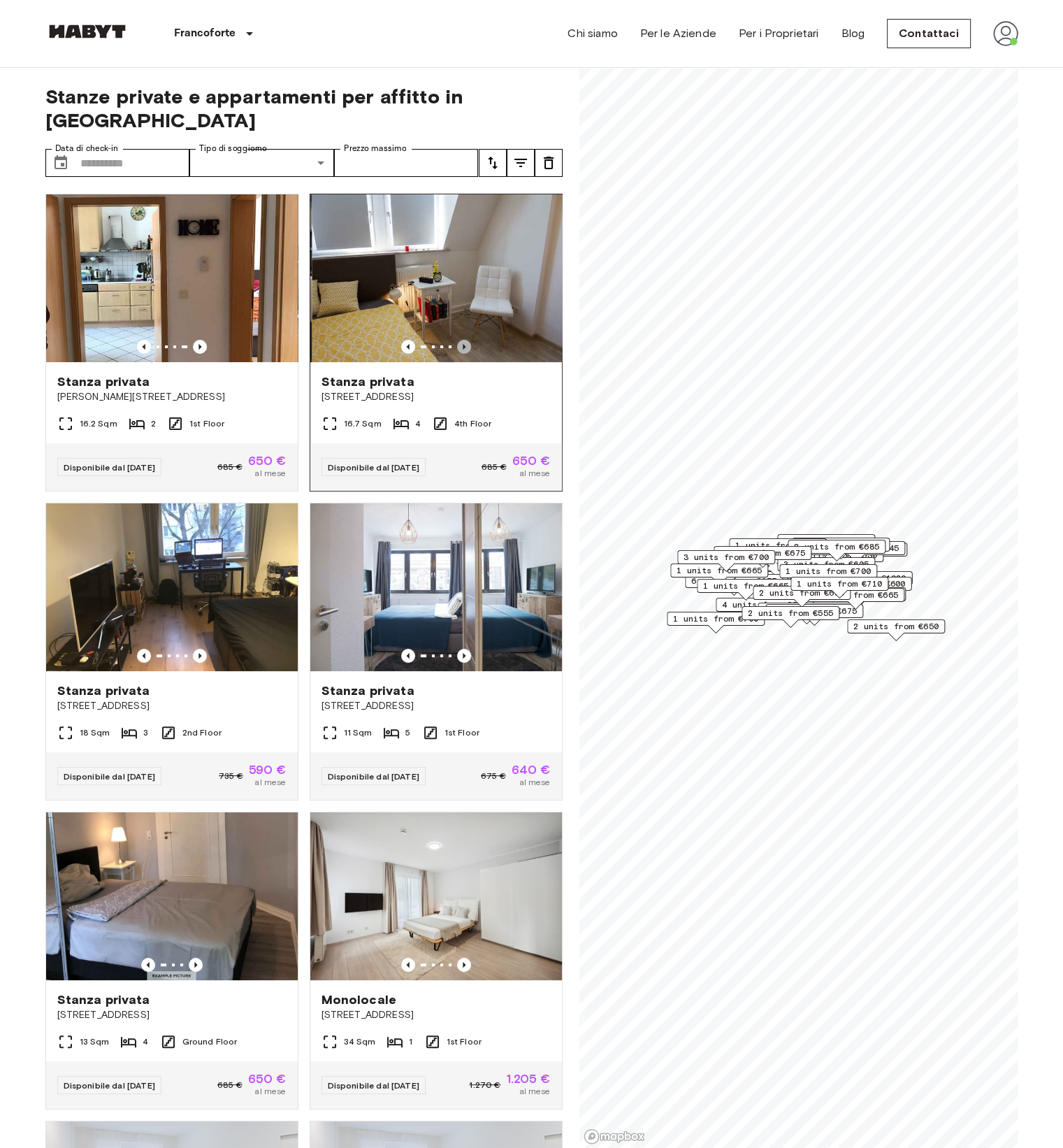
click at [457, 340] on icon "Previous image" at bounding box center [464, 346] width 14 height 14
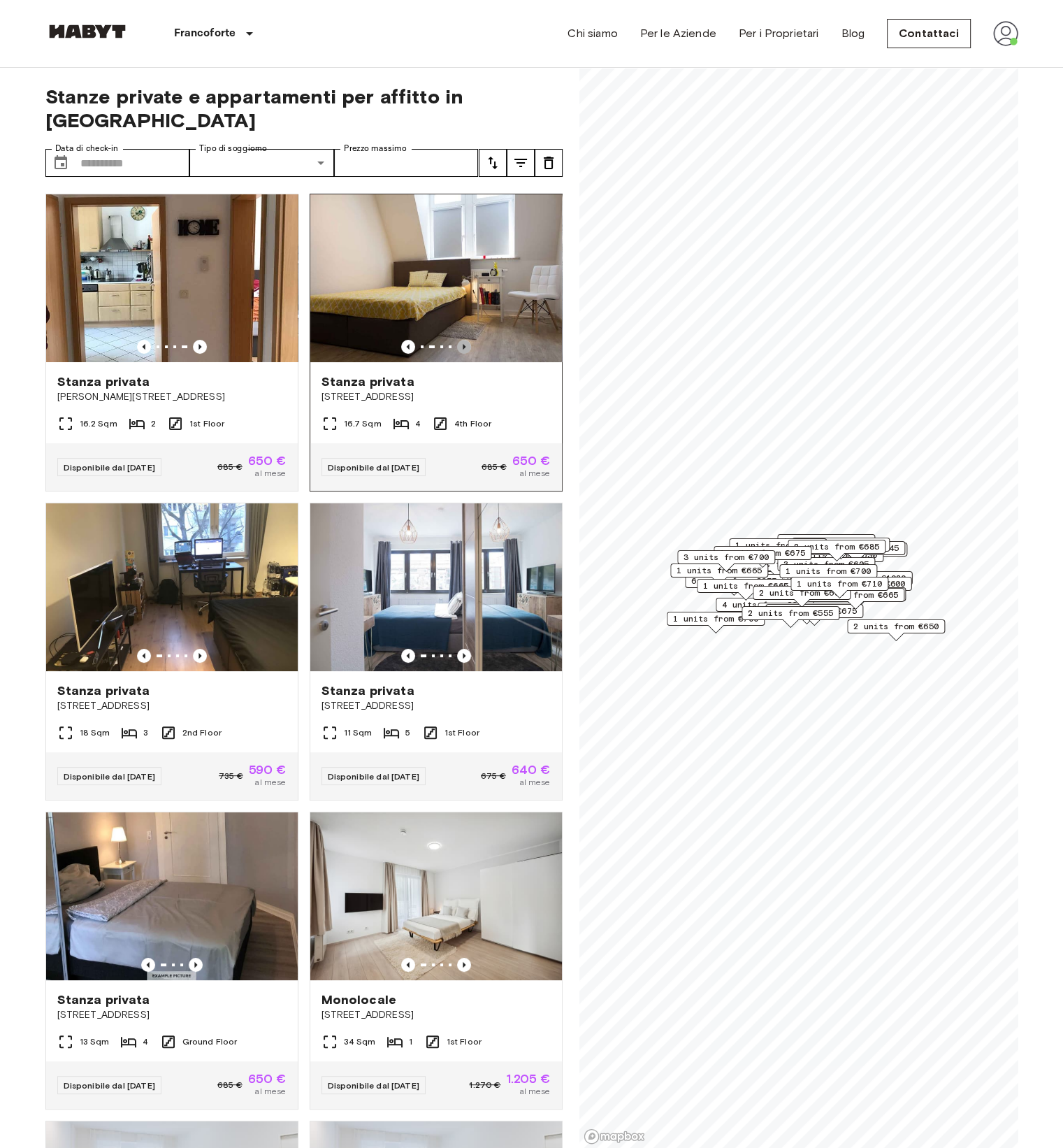
click at [457, 340] on icon "Previous image" at bounding box center [464, 346] width 14 height 14
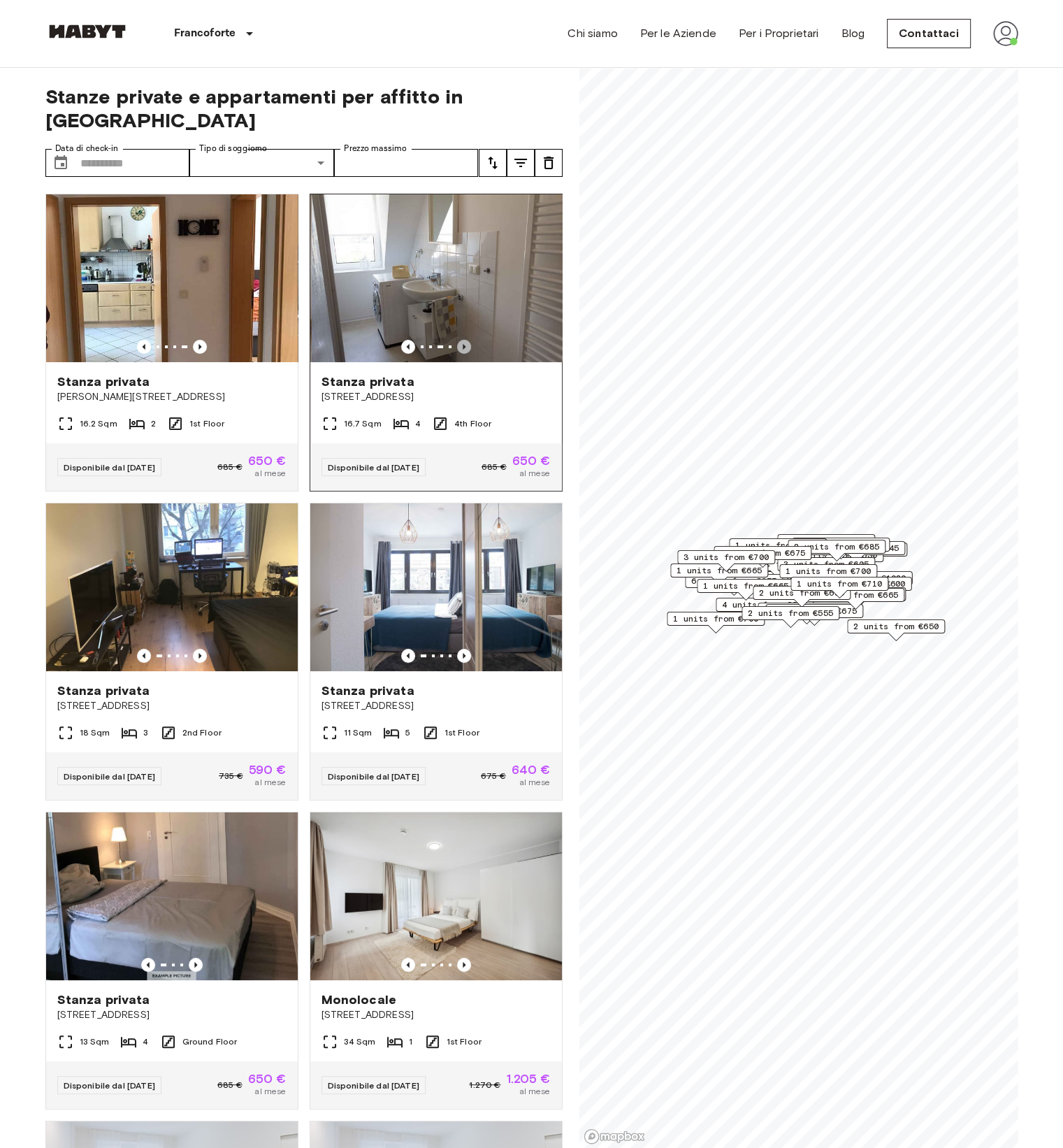
click at [457, 340] on icon "Previous image" at bounding box center [464, 346] width 14 height 14
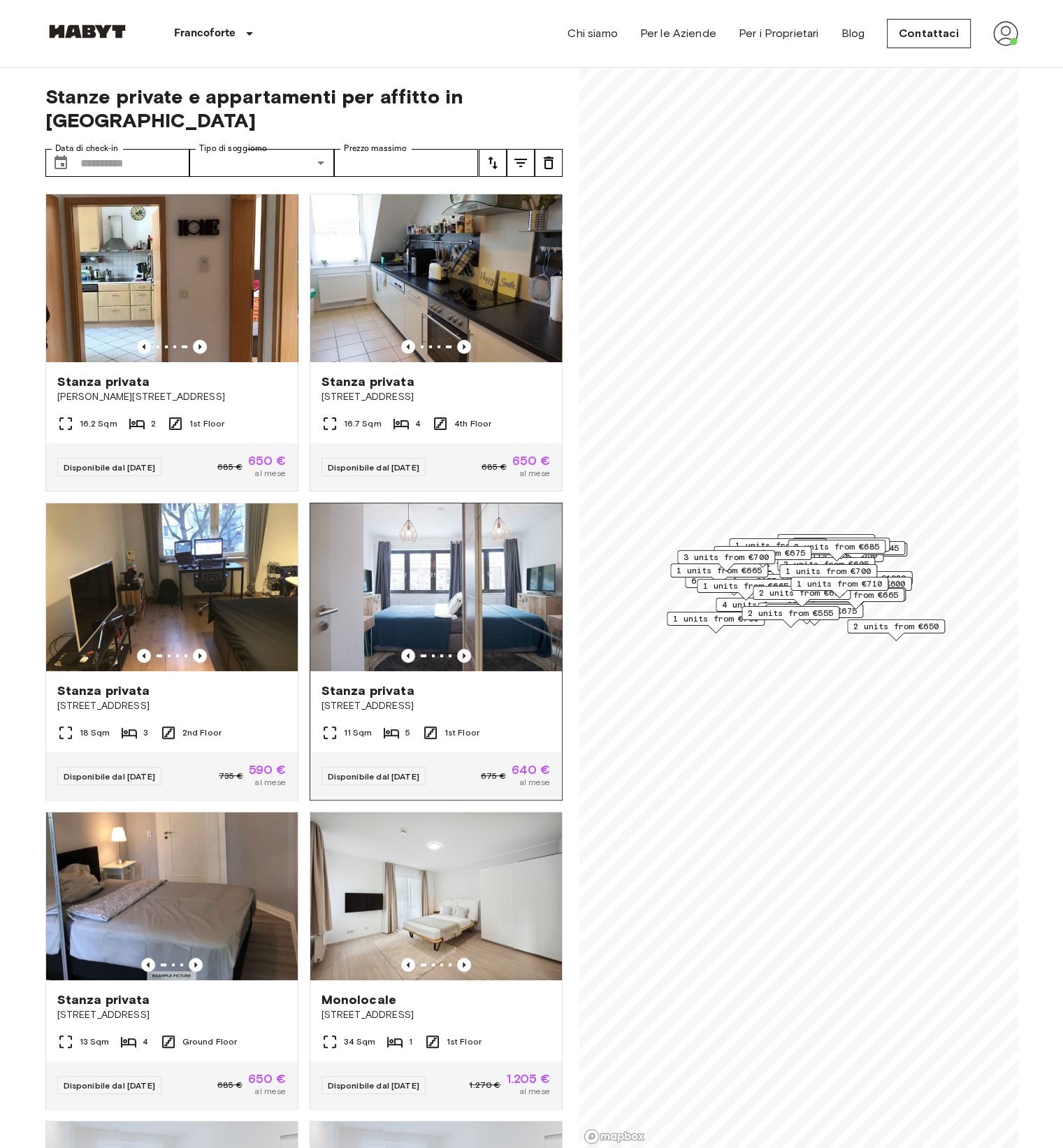
click at [457, 649] on icon "Previous image" at bounding box center [464, 656] width 14 height 14
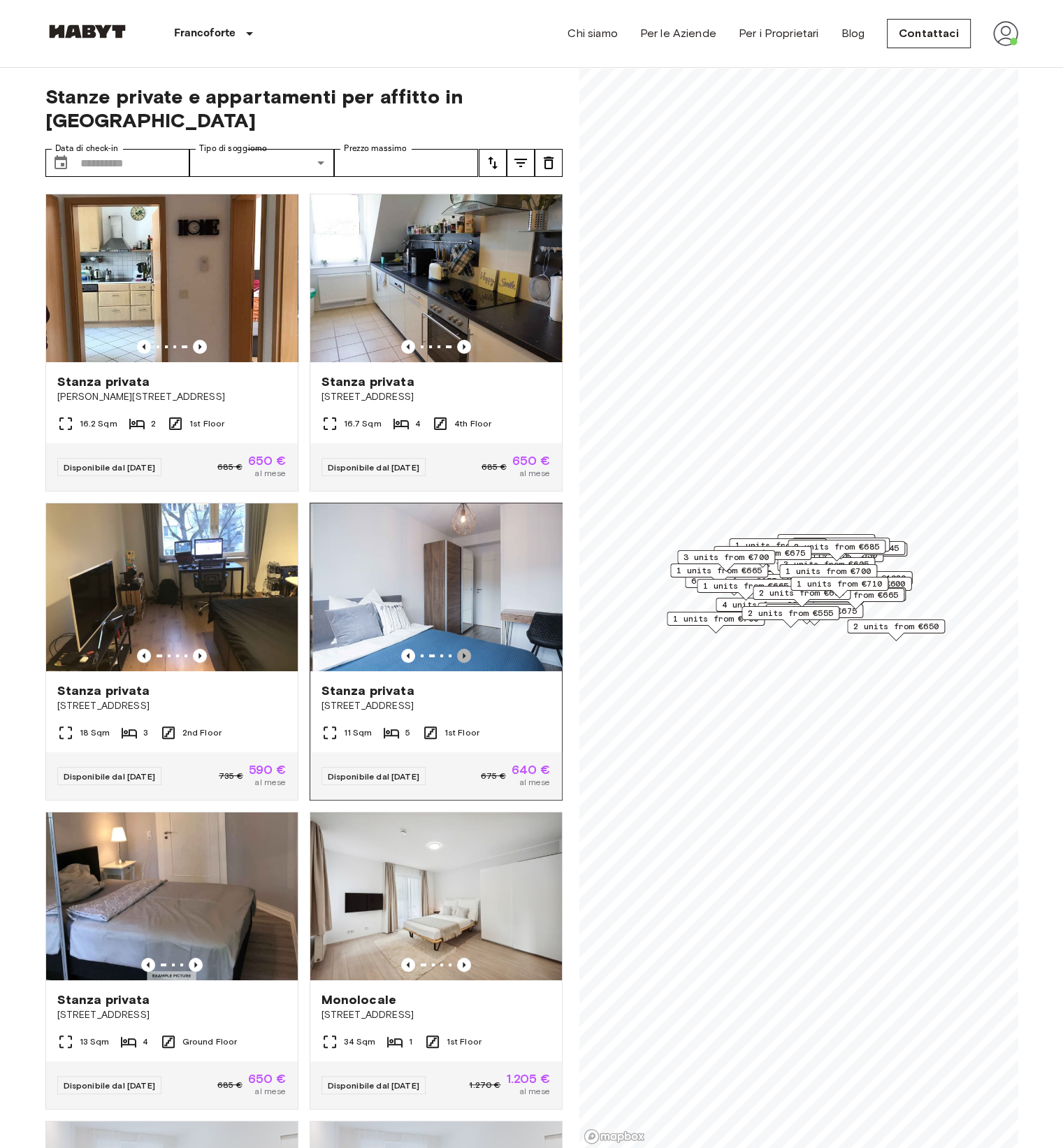
click at [457, 649] on icon "Previous image" at bounding box center [464, 656] width 14 height 14
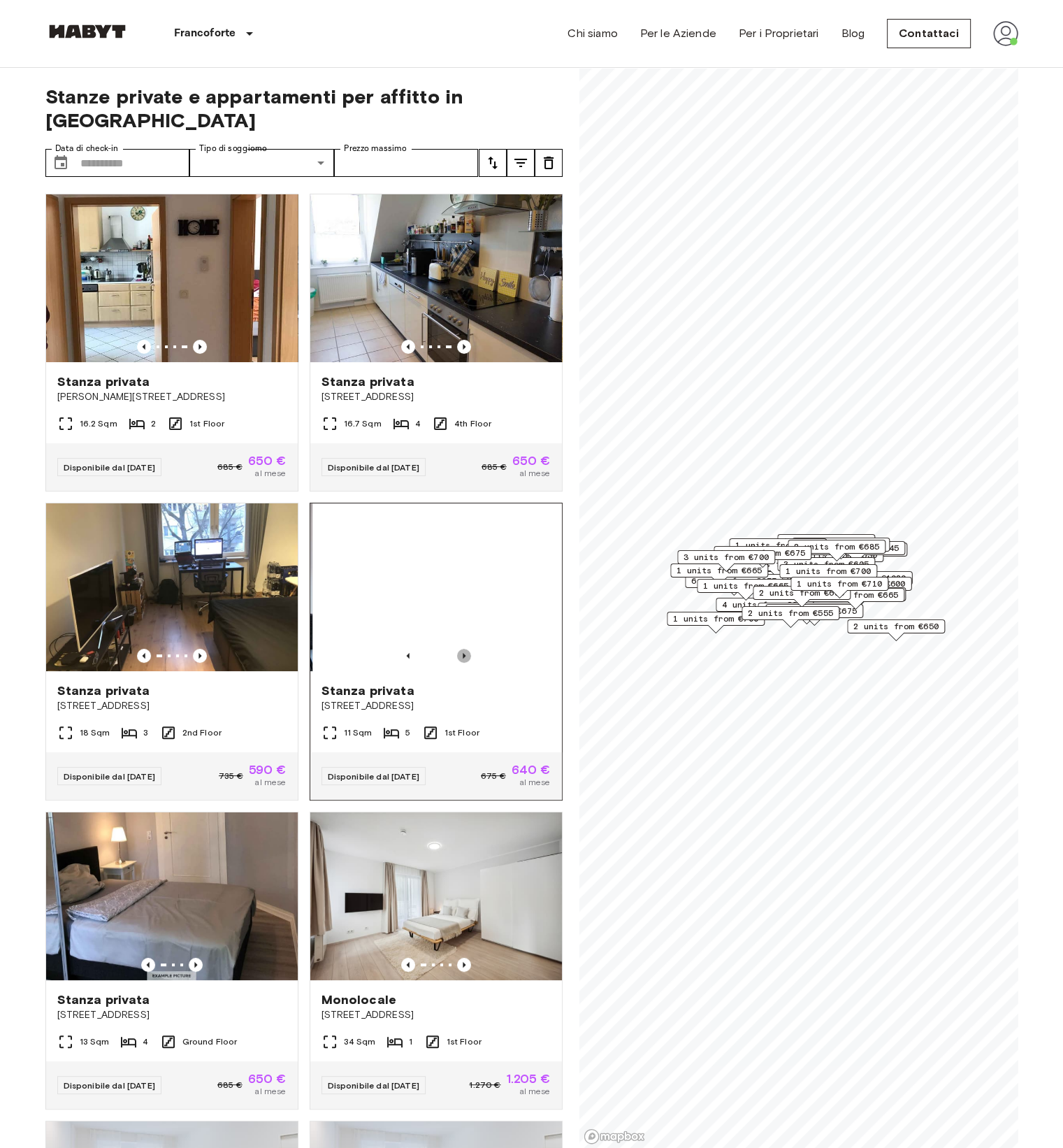
click at [457, 649] on icon "Previous image" at bounding box center [464, 656] width 14 height 14
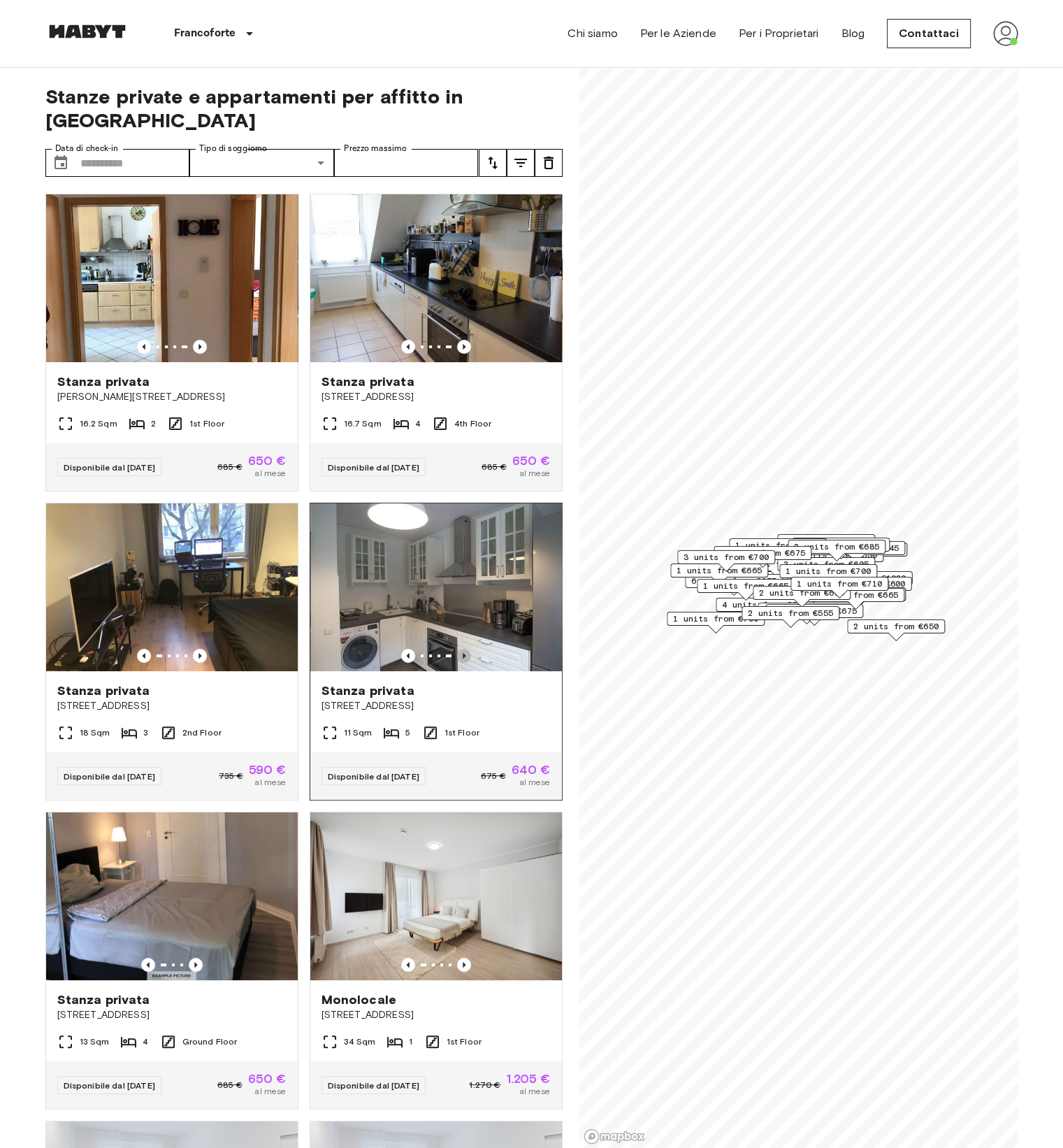
click at [457, 649] on icon "Previous image" at bounding box center [464, 656] width 14 height 14
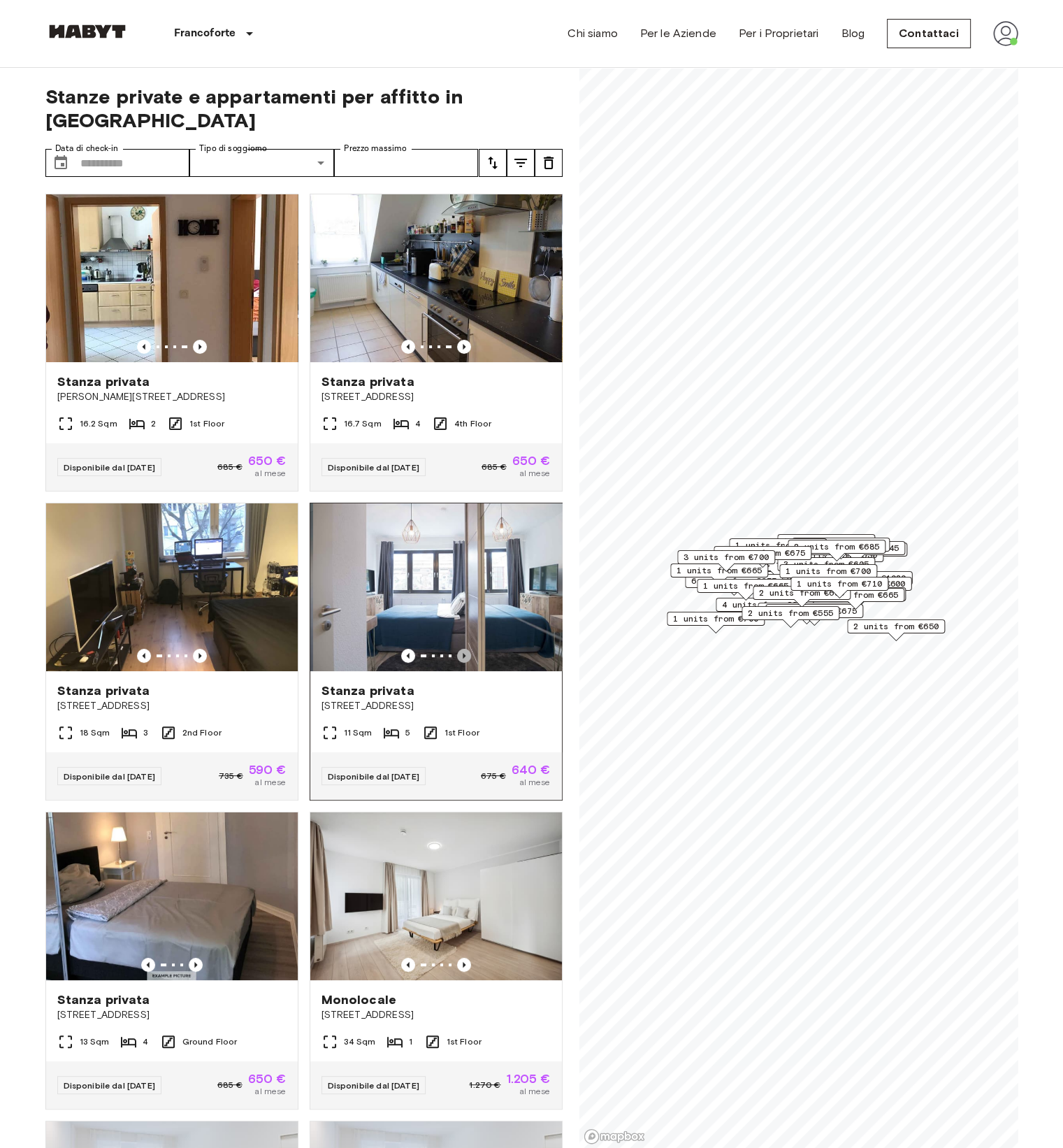
click at [457, 649] on icon "Previous image" at bounding box center [464, 656] width 14 height 14
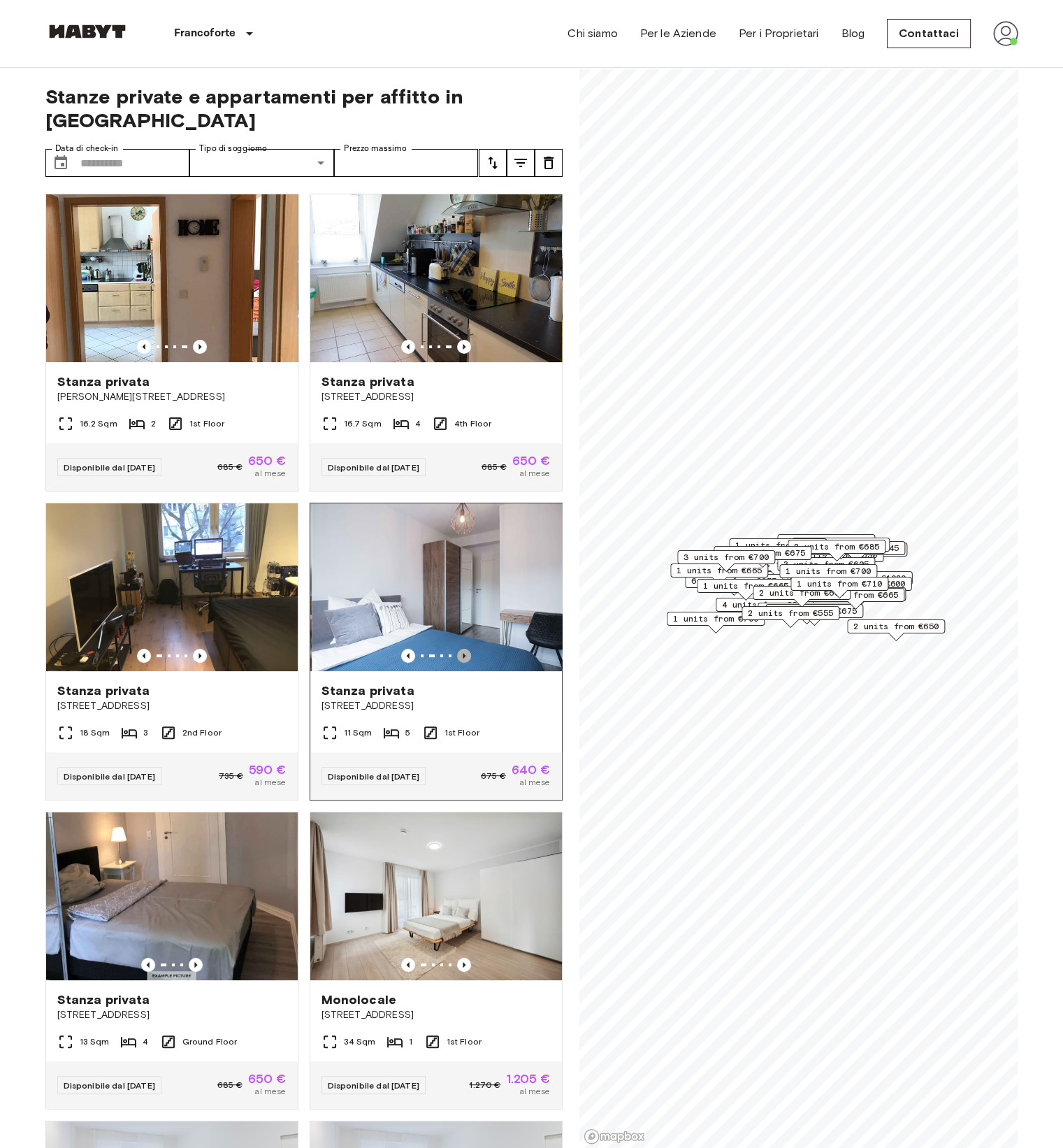
click at [457, 649] on icon "Previous image" at bounding box center [464, 656] width 14 height 14
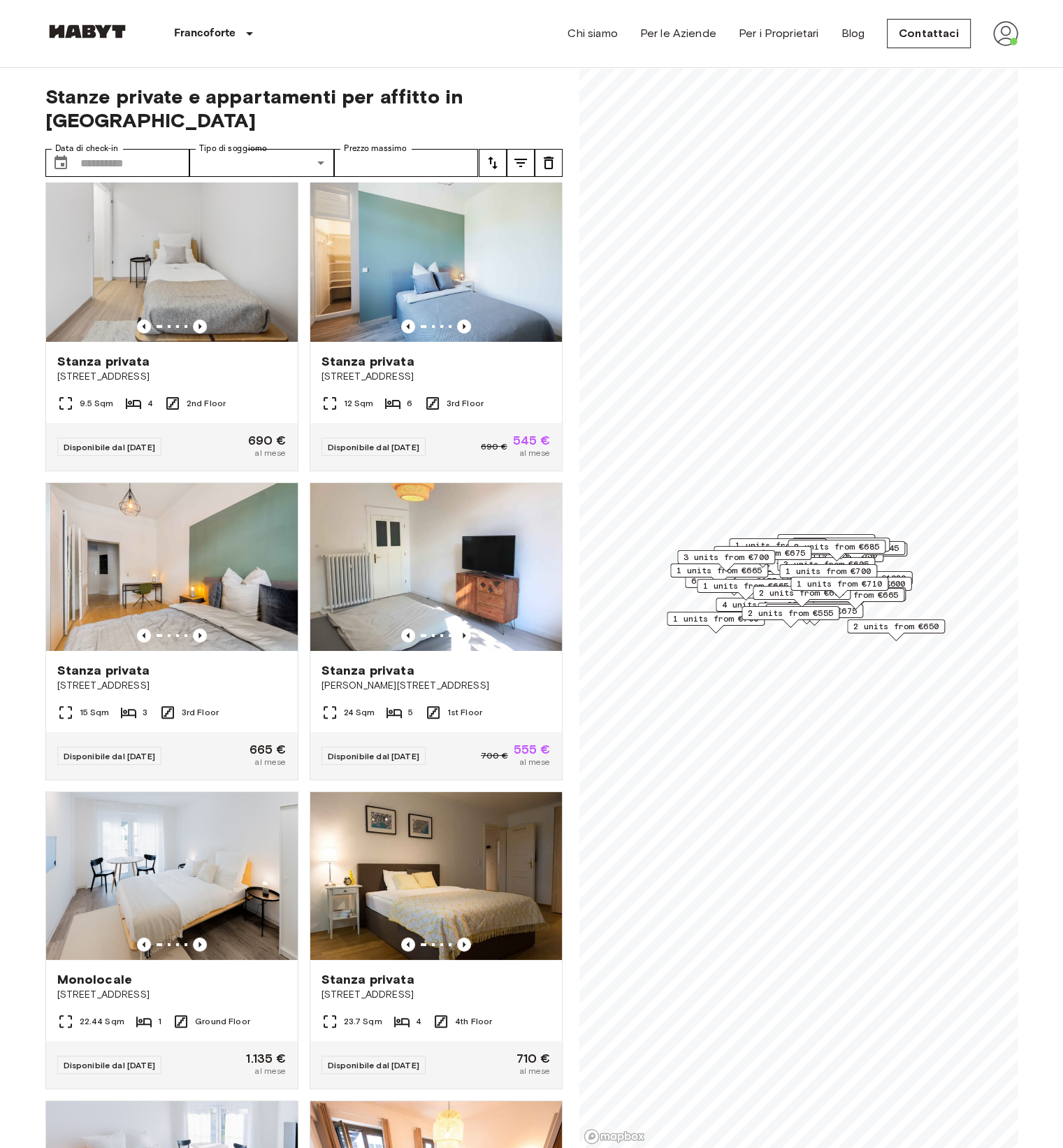
scroll to position [10247, 0]
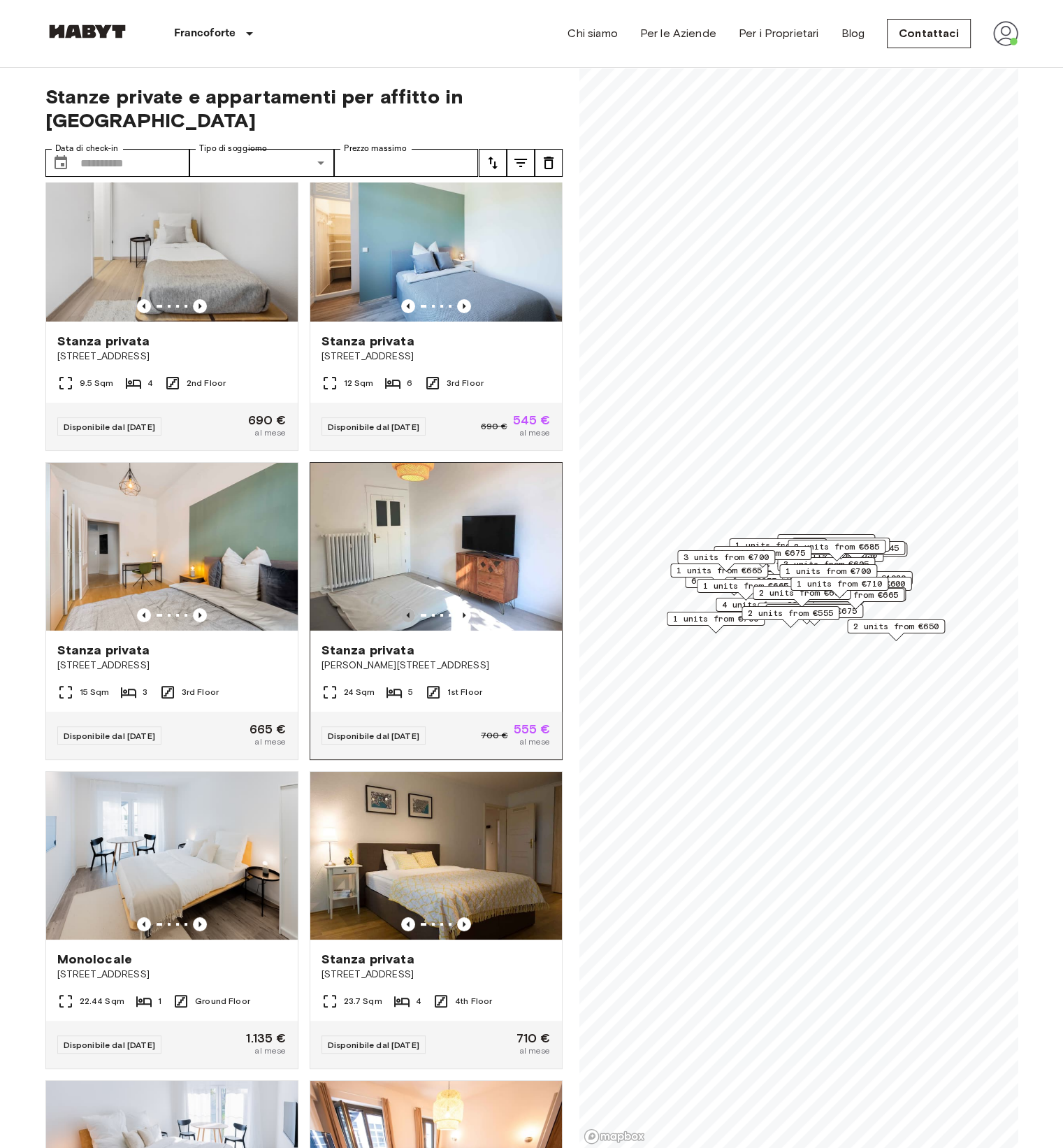
click at [402, 622] on icon "Previous image" at bounding box center [408, 615] width 14 height 14
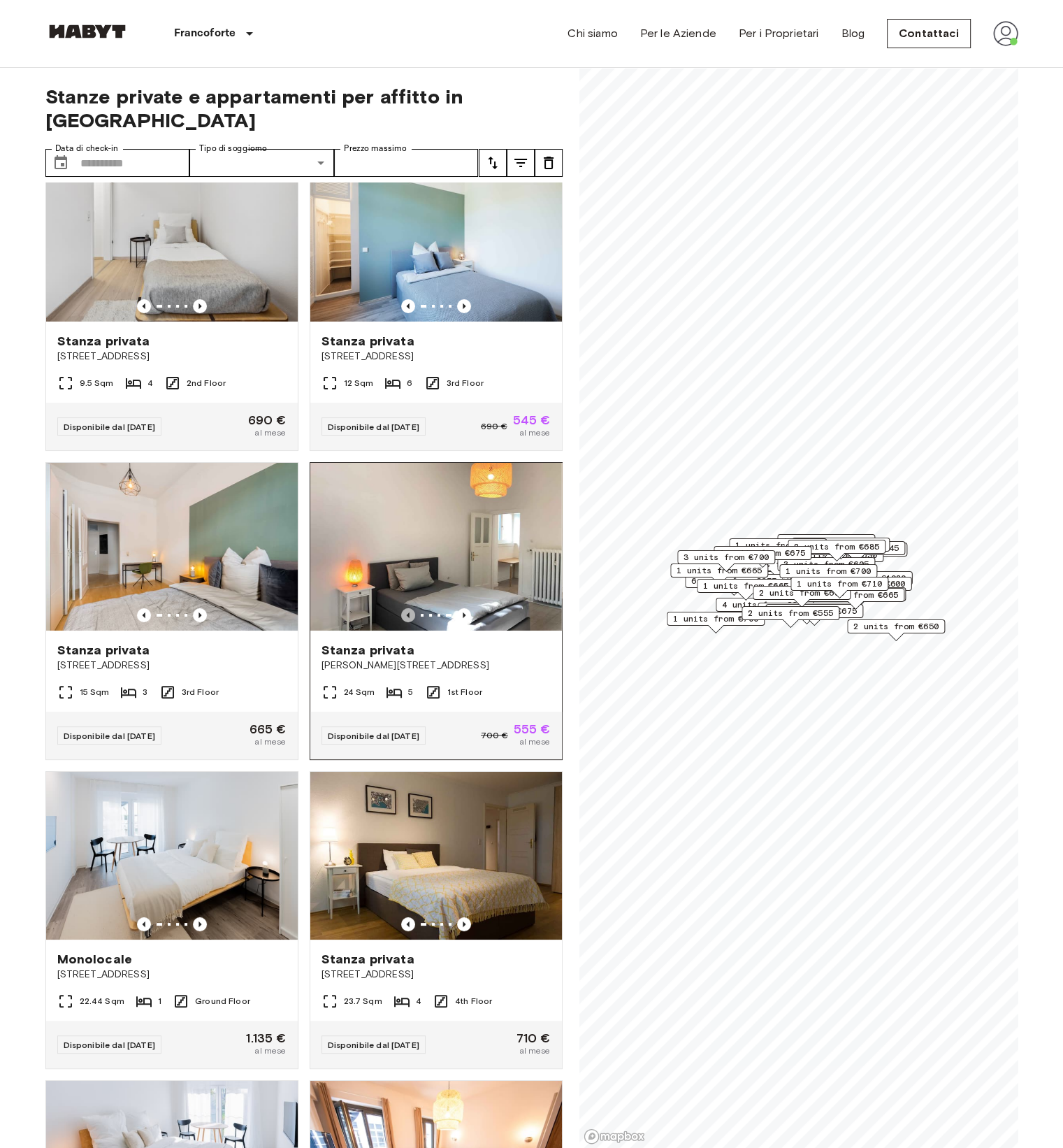
click at [402, 622] on icon "Previous image" at bounding box center [408, 615] width 14 height 14
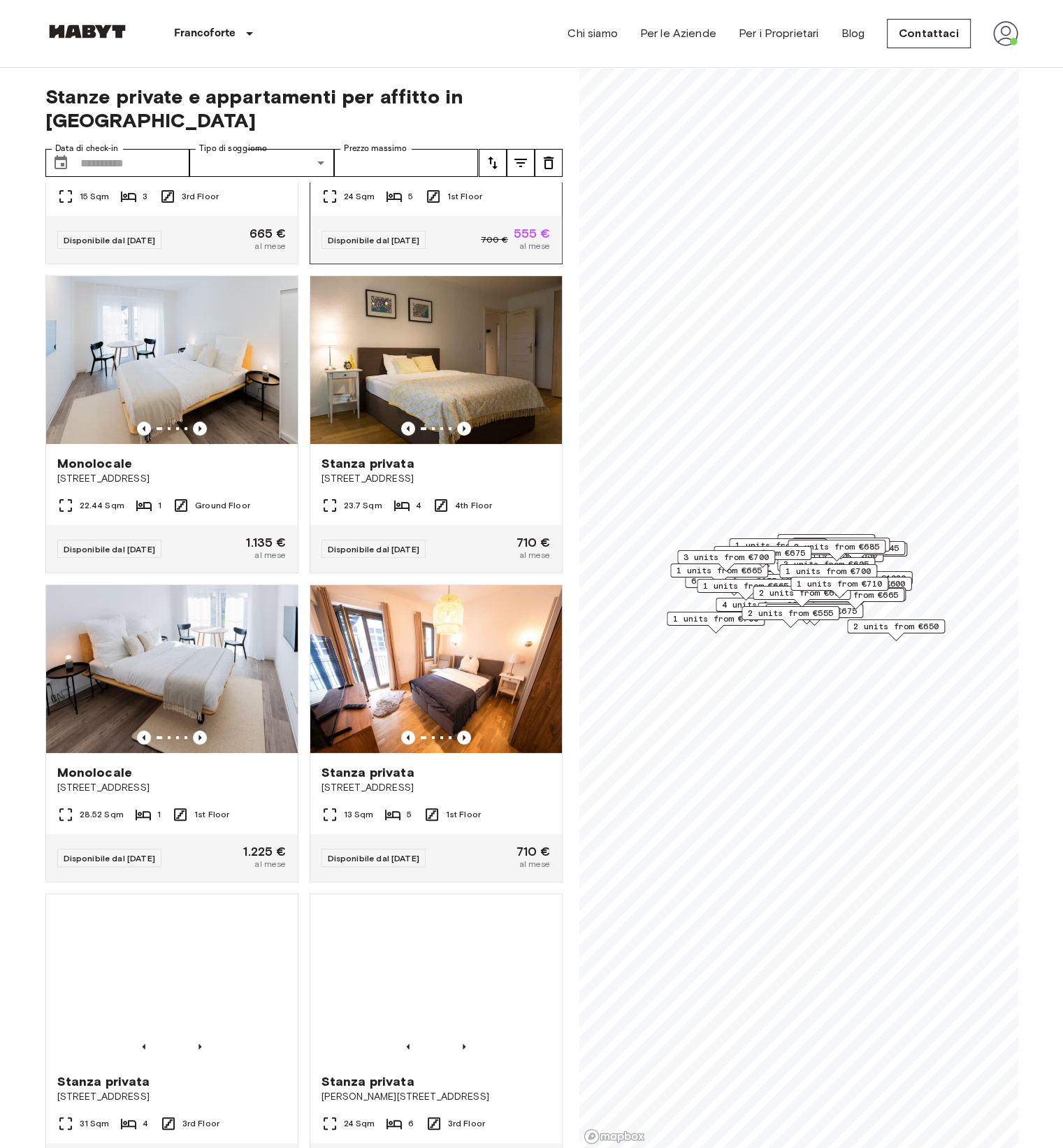
scroll to position [10729, 0]
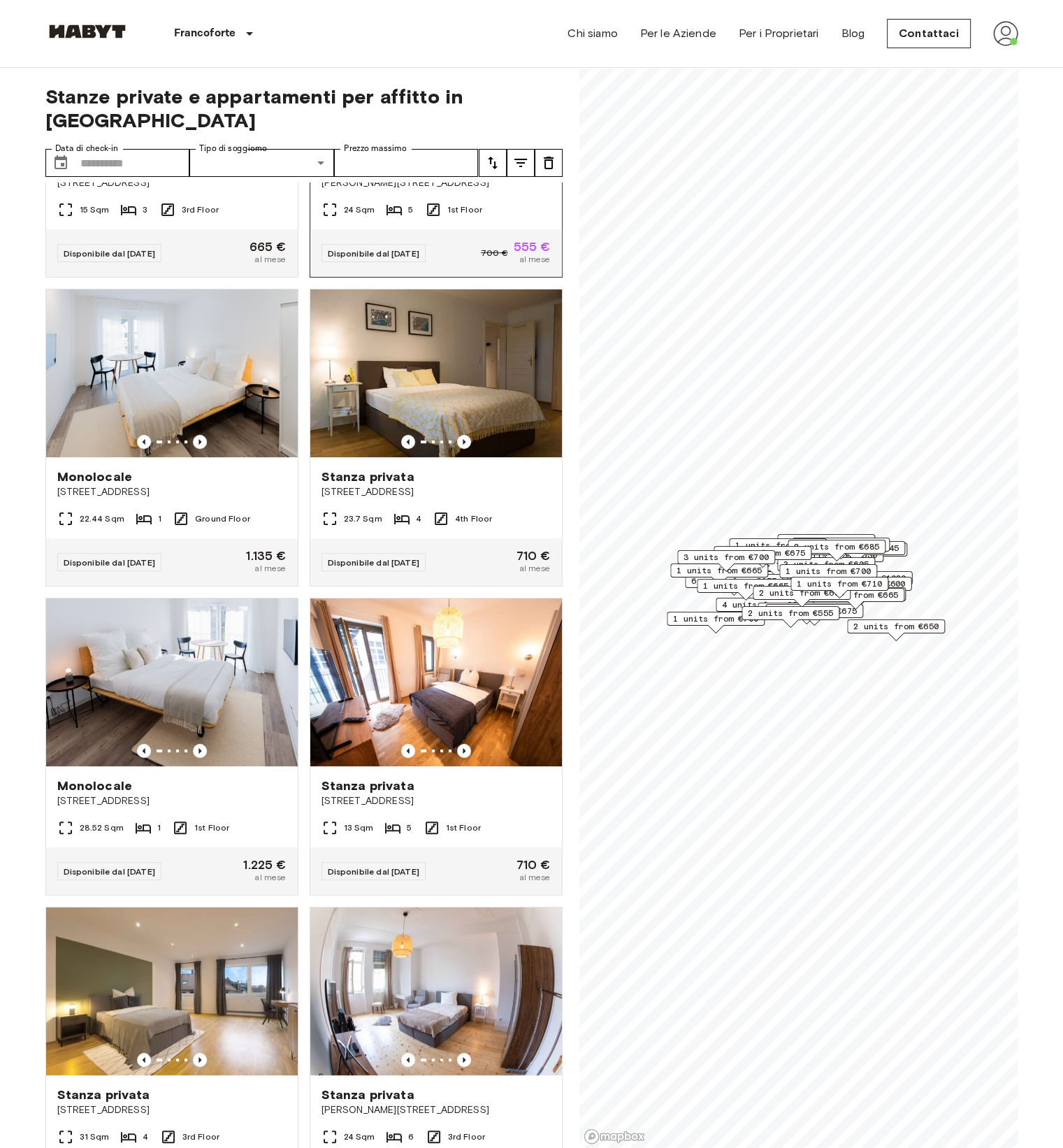
click at [381, 176] on span "Stanza privata" at bounding box center [367, 168] width 93 height 17
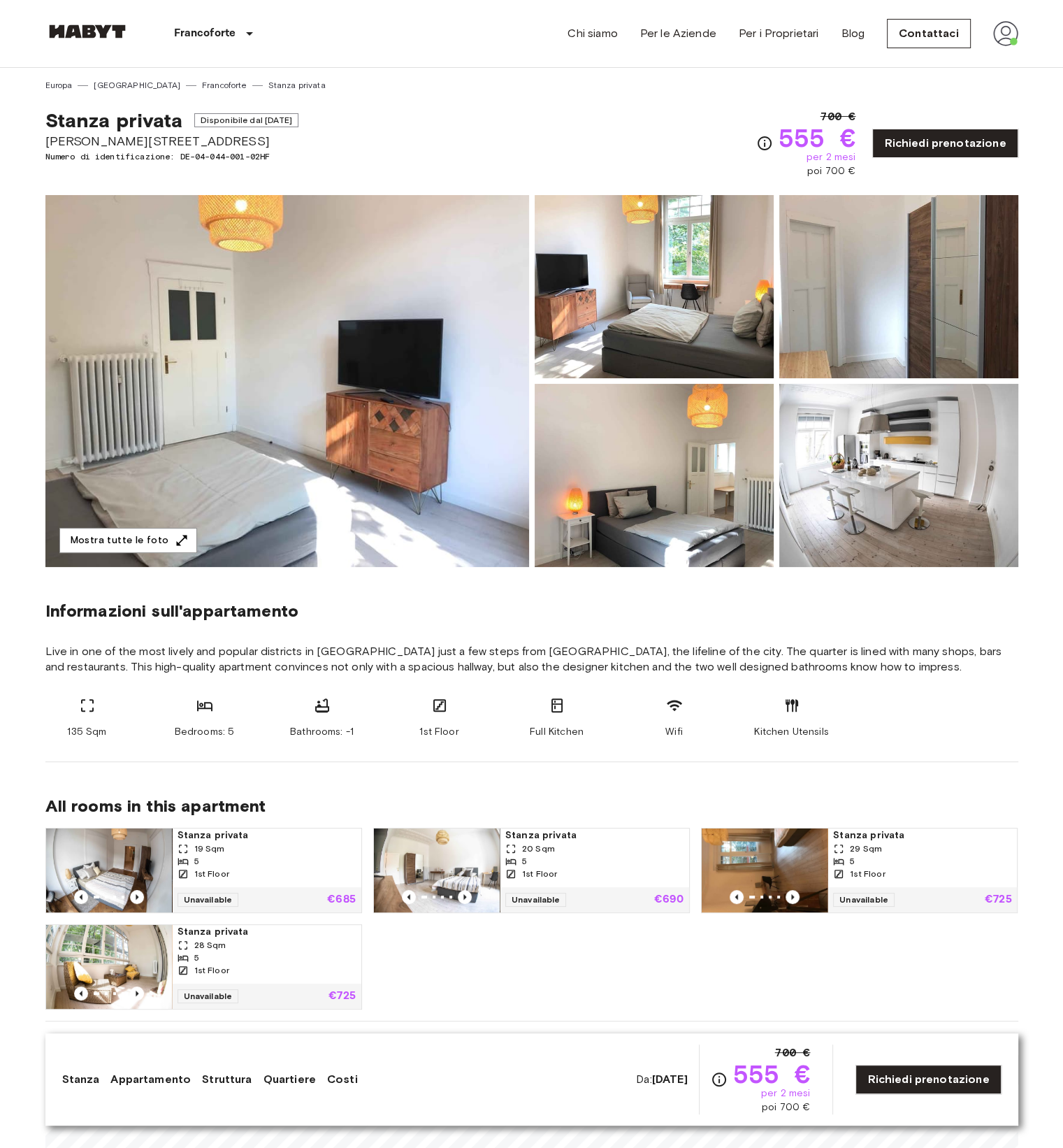
click at [1012, 32] on img at bounding box center [1006, 34] width 25 height 25
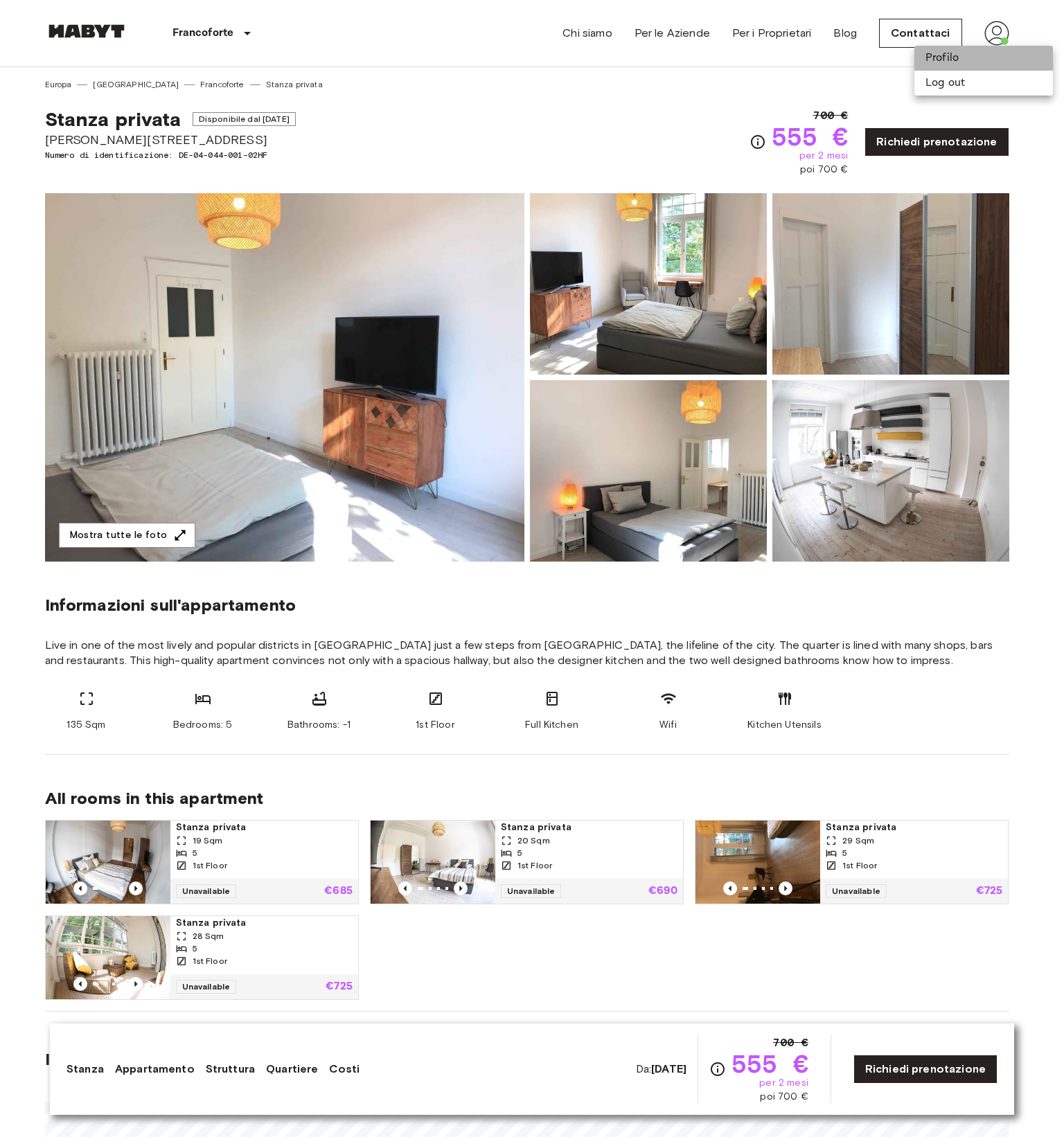
click at [965, 58] on li "Profilo" at bounding box center [983, 58] width 139 height 25
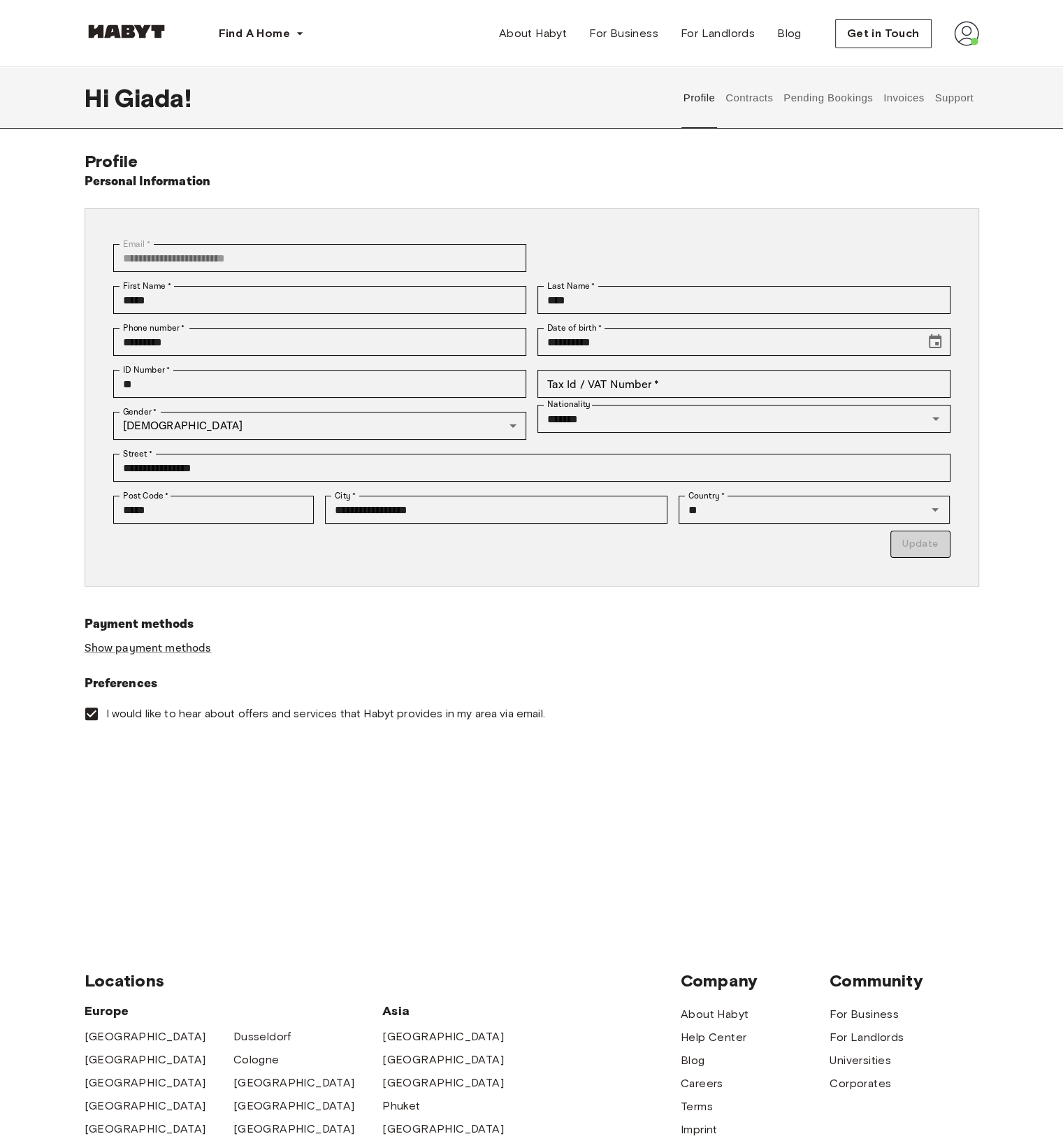
click at [906, 97] on button "Invoices" at bounding box center [903, 97] width 44 height 61
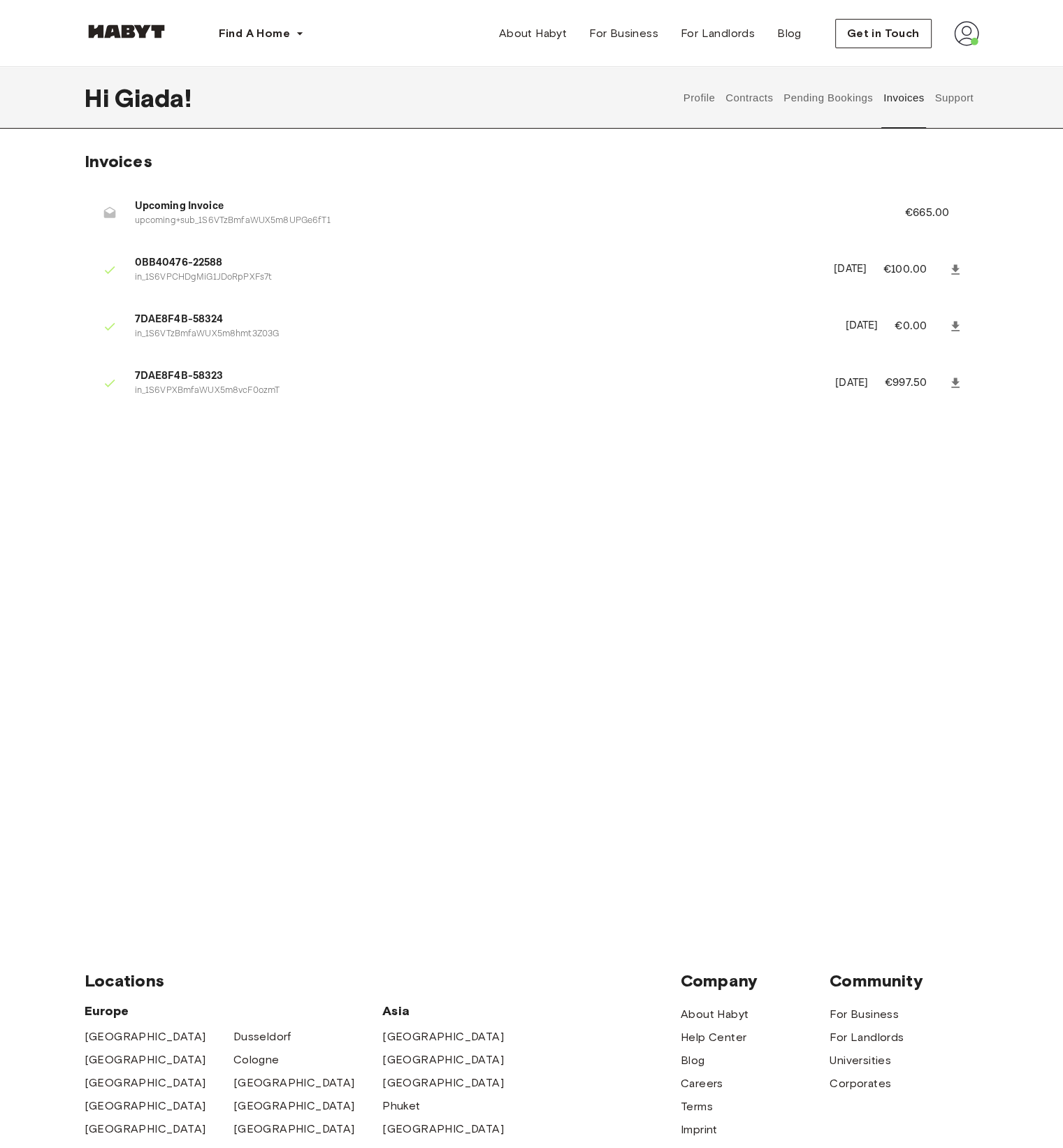
click at [813, 106] on button "Pending Bookings" at bounding box center [828, 97] width 93 height 61
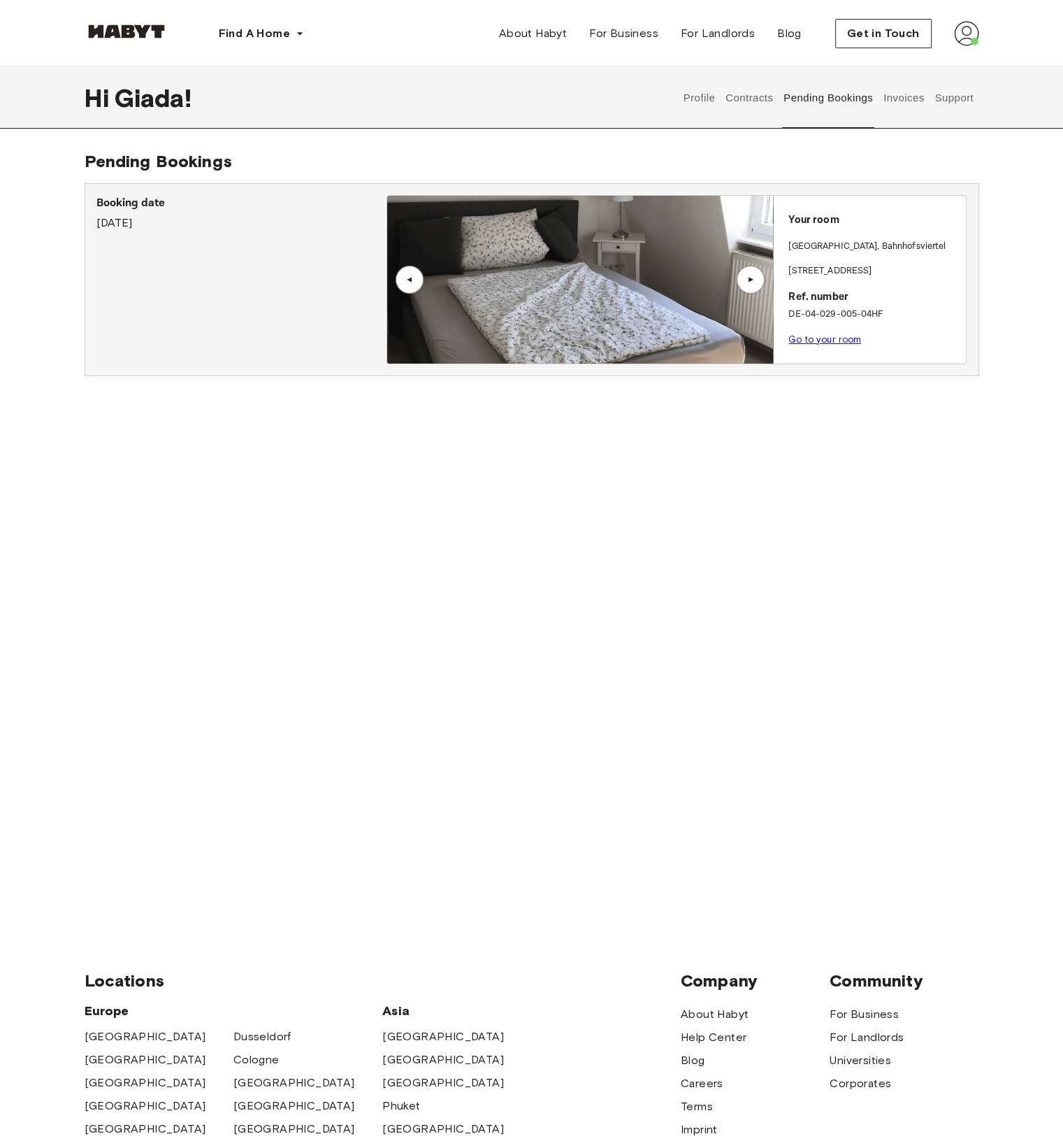
click at [813, 340] on link "Go to your room" at bounding box center [824, 340] width 73 height 11
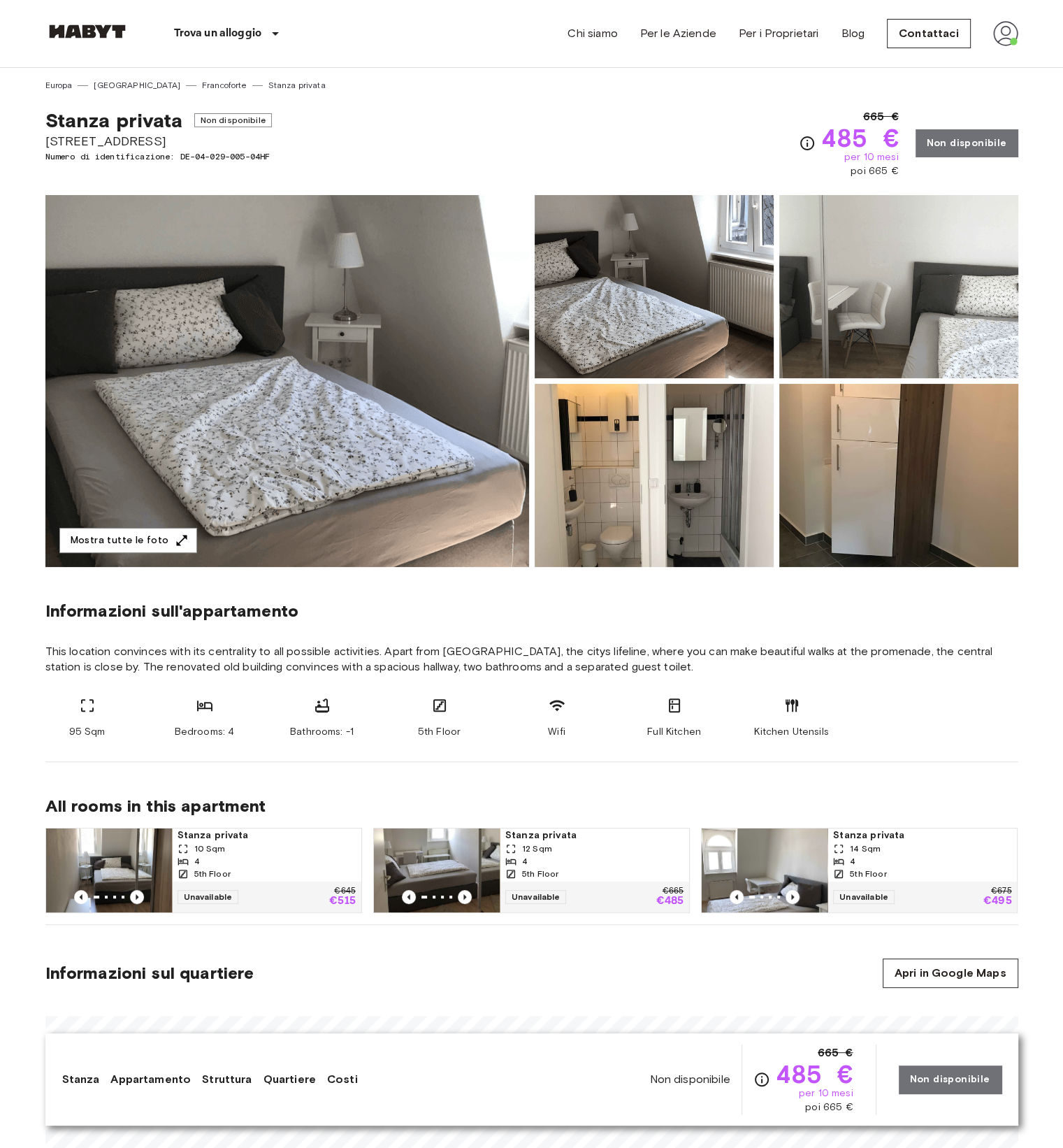
click at [355, 414] on img at bounding box center [287, 382] width 484 height 372
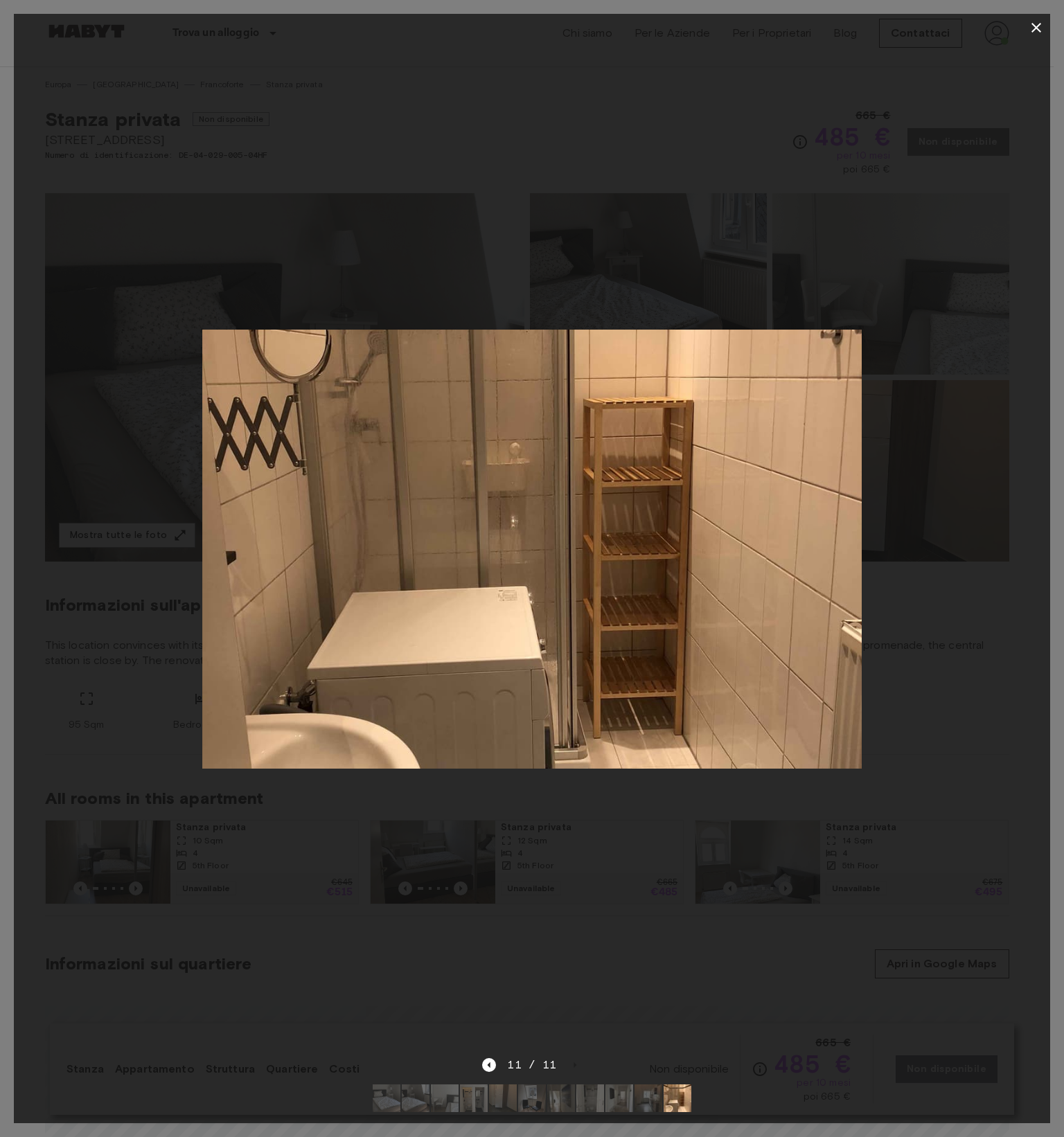
click at [475, 243] on div at bounding box center [532, 549] width 1036 height 1015
click at [951, 323] on div at bounding box center [532, 549] width 1036 height 1015
click at [1039, 28] on icon "button" at bounding box center [1036, 27] width 17 height 17
